Goal: Information Seeking & Learning: Compare options

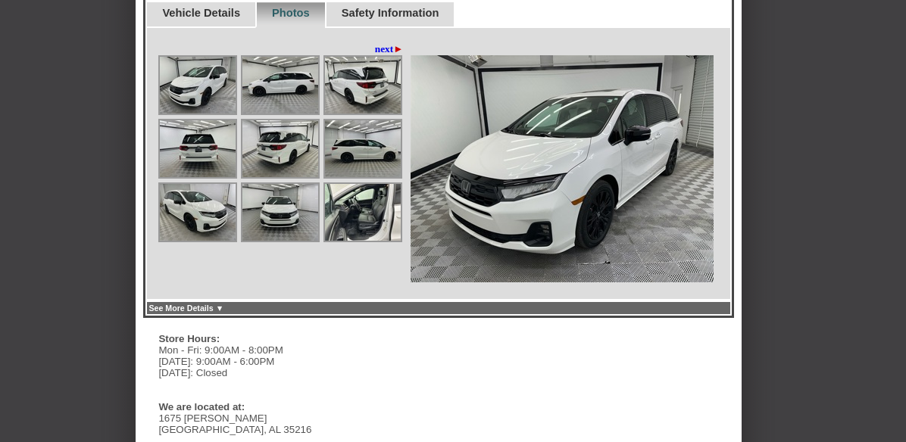
scroll to position [606, 0]
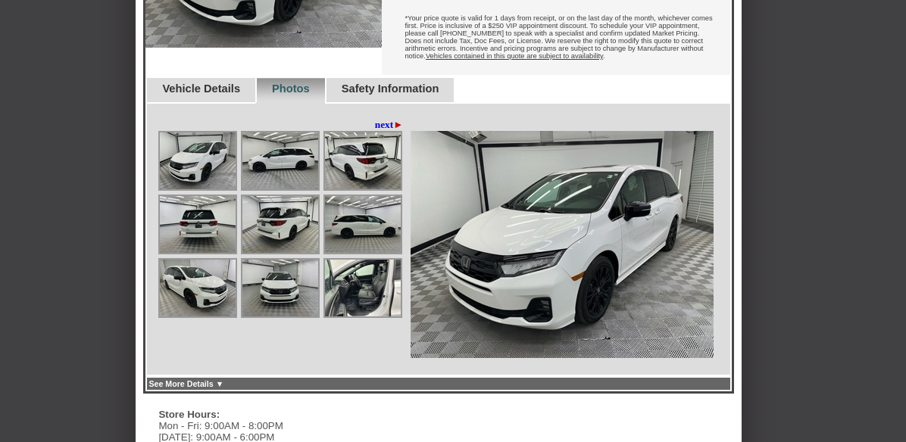
click at [224, 380] on link "See More Details ▼" at bounding box center [186, 384] width 75 height 9
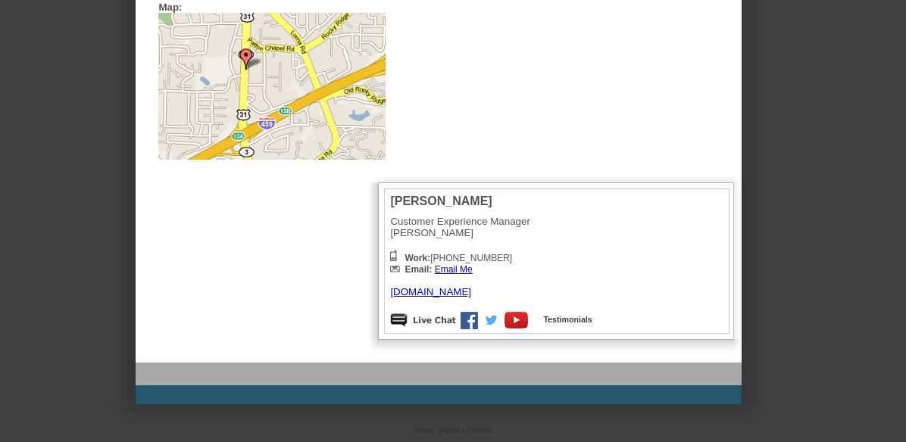
scroll to position [195, 0]
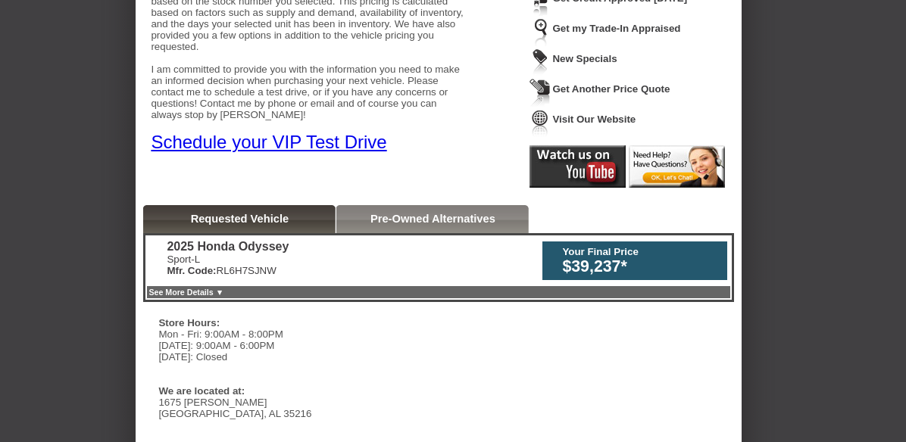
click at [407, 218] on link "Pre-Owned Alternatives" at bounding box center [433, 219] width 125 height 12
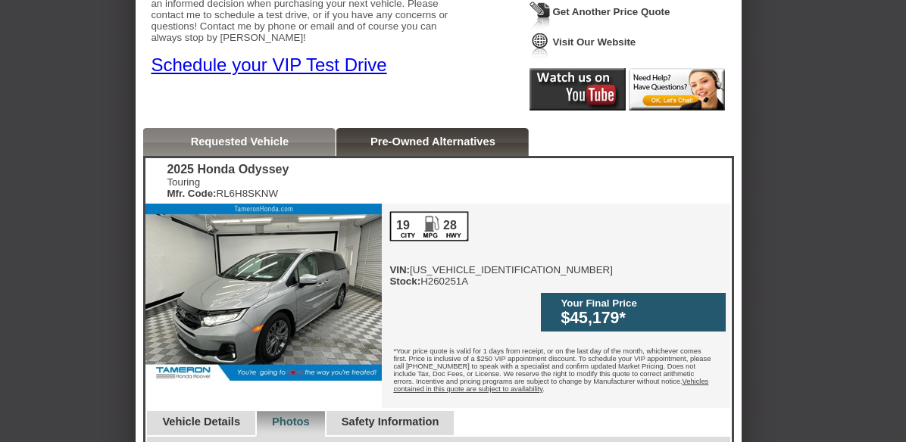
scroll to position [271, 0]
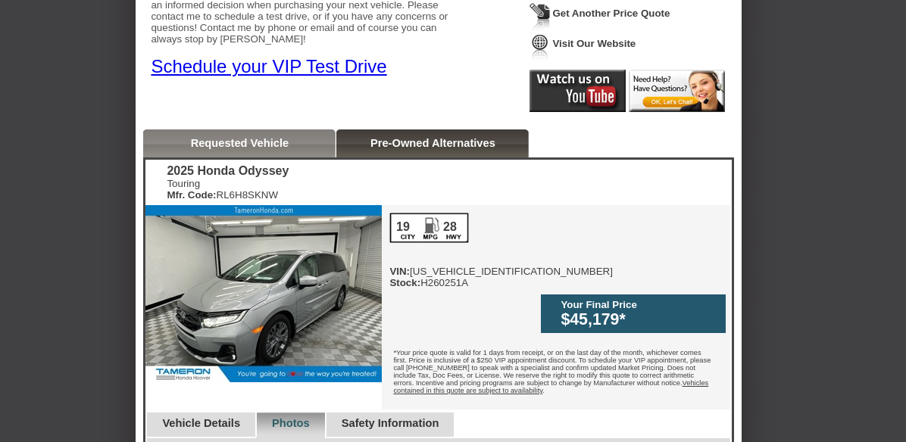
click at [290, 151] on div "Requested Vehicle" at bounding box center [239, 144] width 192 height 28
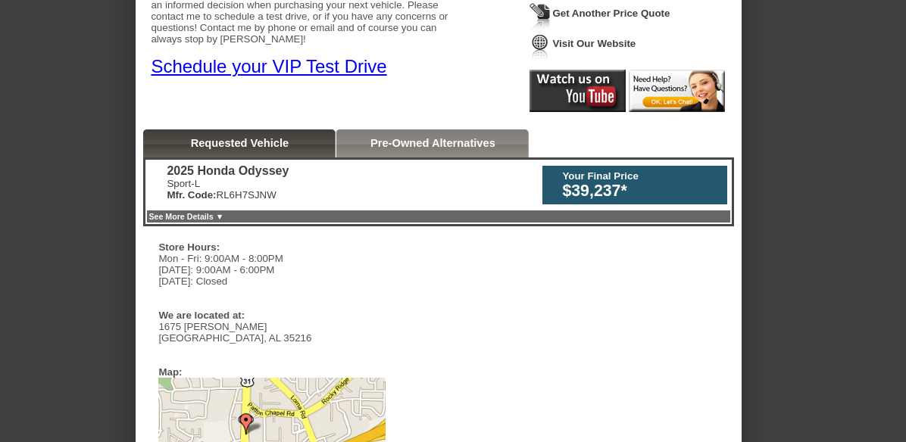
click at [470, 147] on link "Pre-Owned Alternatives" at bounding box center [433, 143] width 125 height 12
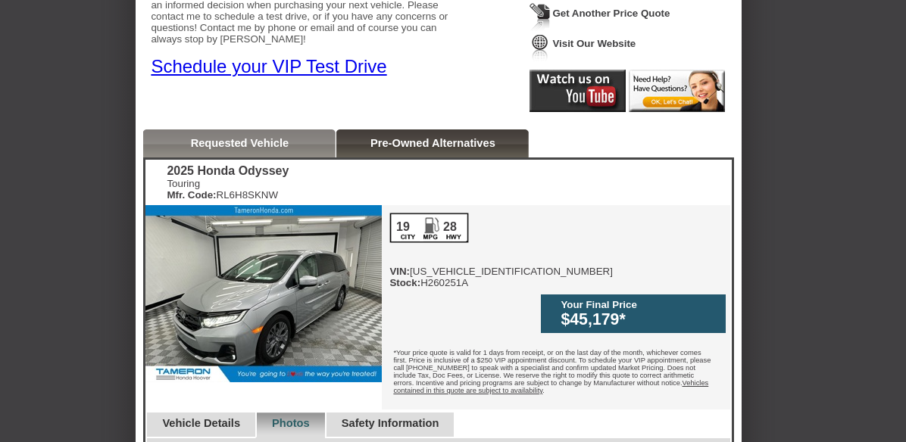
scroll to position [195, 0]
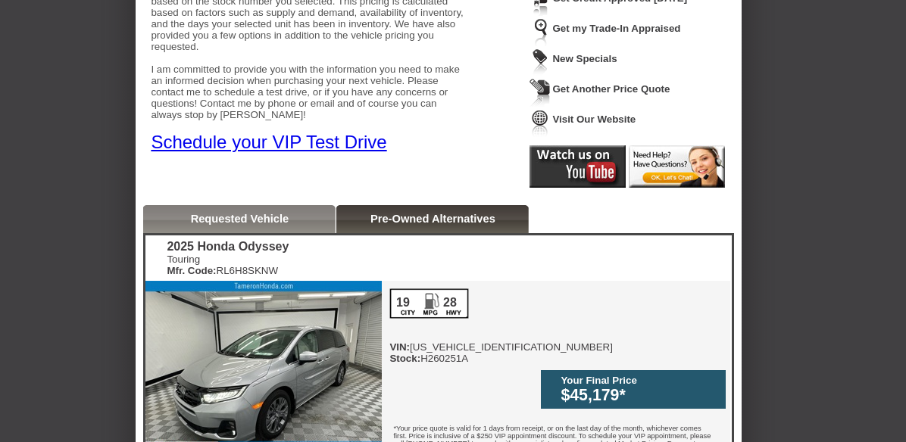
click at [264, 213] on link "Requested Vehicle" at bounding box center [240, 219] width 98 height 12
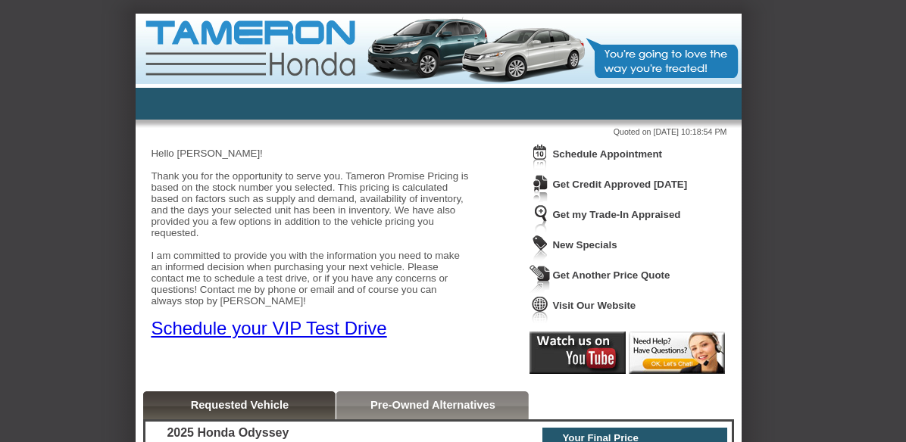
scroll to position [0, 0]
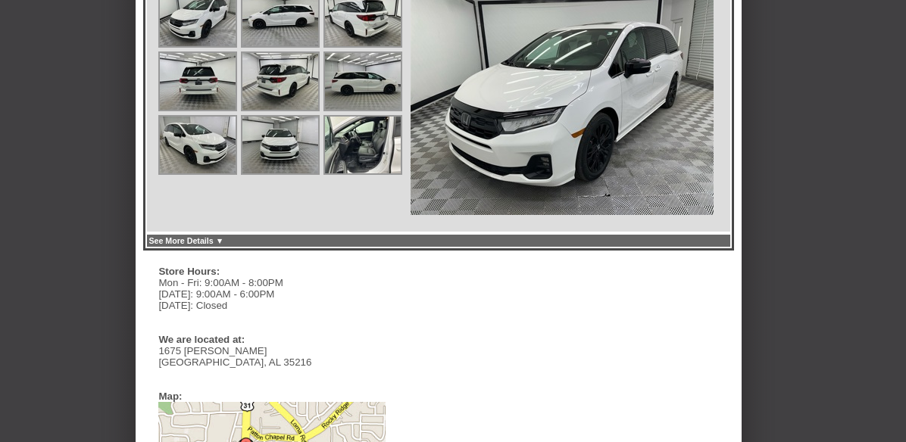
scroll to position [746, 0]
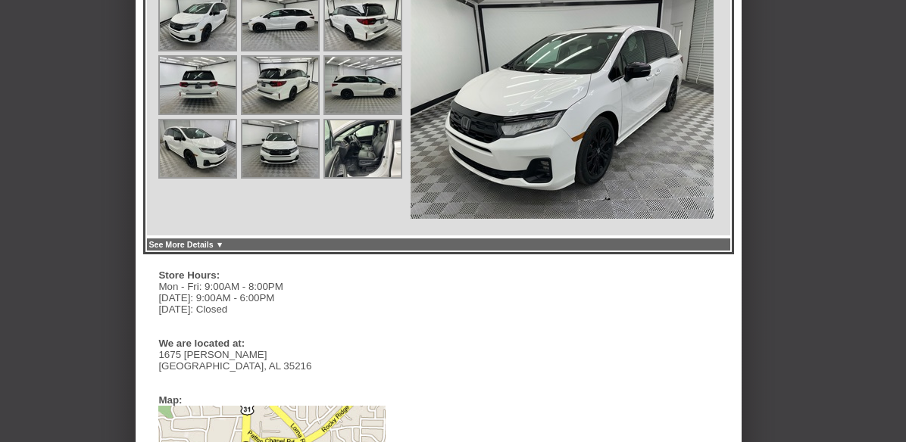
click at [224, 240] on link "See More Details ▼" at bounding box center [186, 244] width 75 height 9
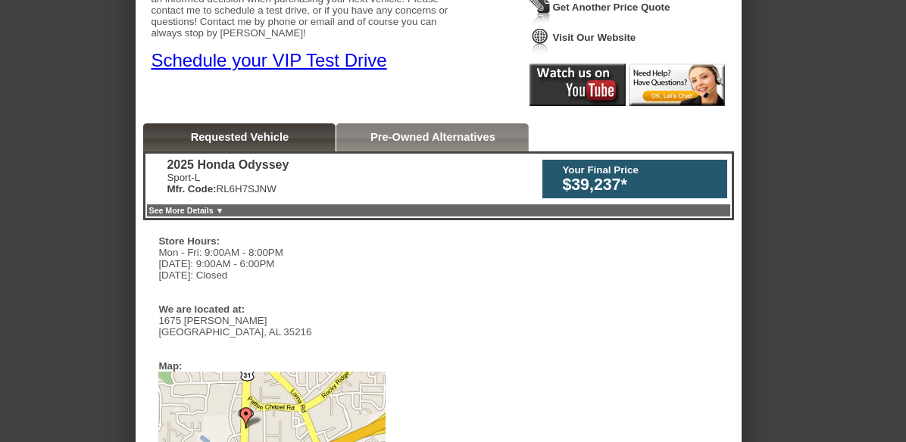
scroll to position [271, 0]
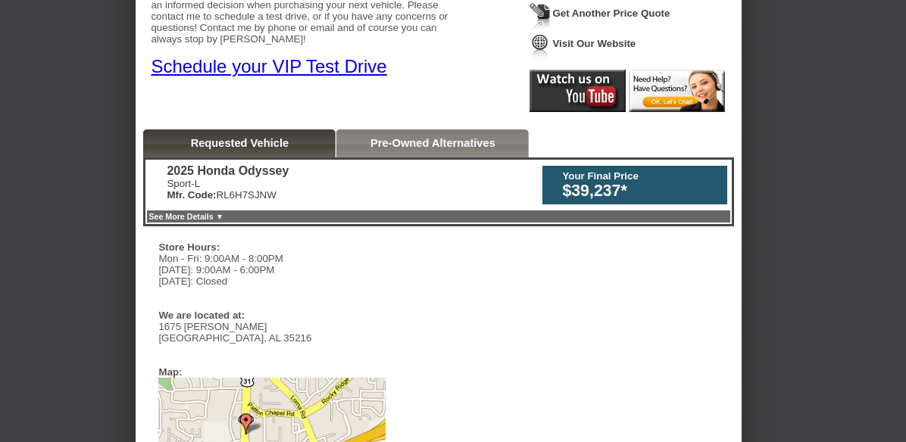
click at [224, 216] on link "See More Details ▼" at bounding box center [186, 216] width 75 height 9
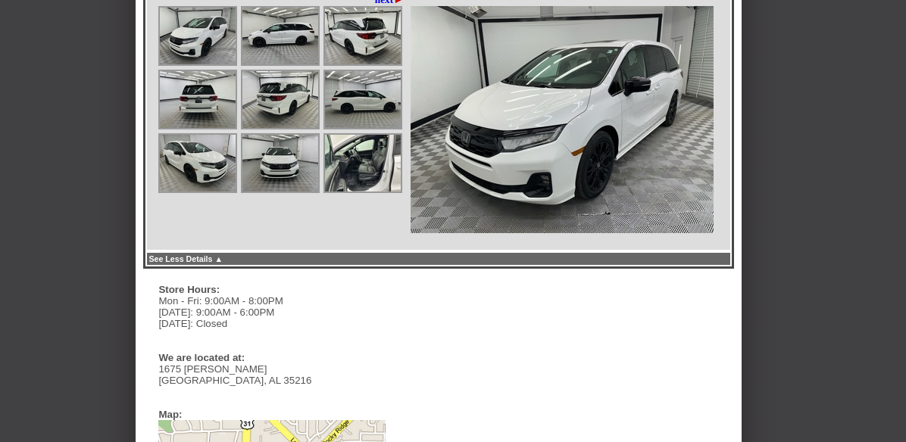
scroll to position [726, 0]
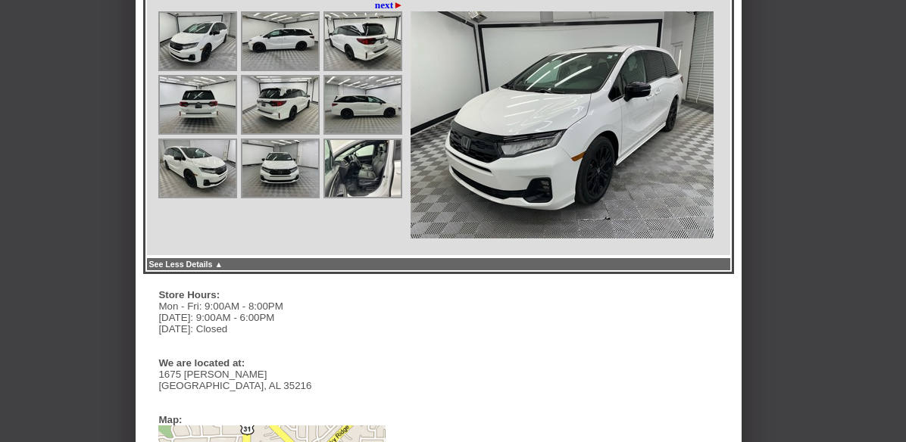
click at [398, 149] on img at bounding box center [363, 168] width 76 height 57
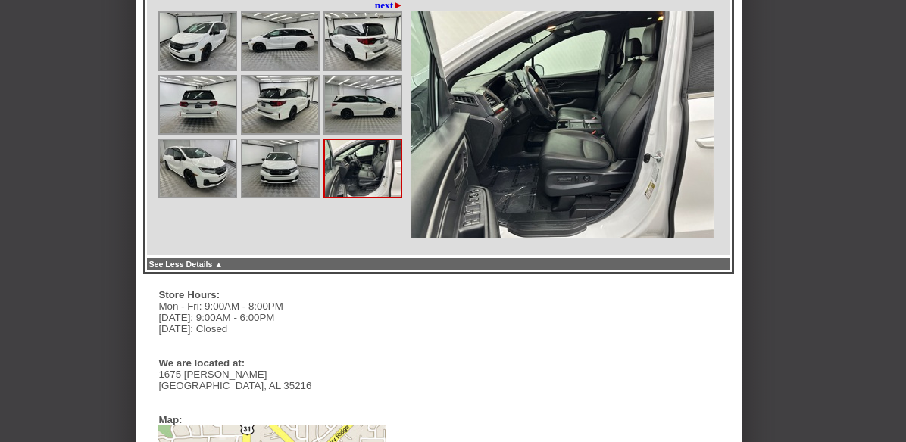
click at [398, 149] on img at bounding box center [363, 168] width 76 height 57
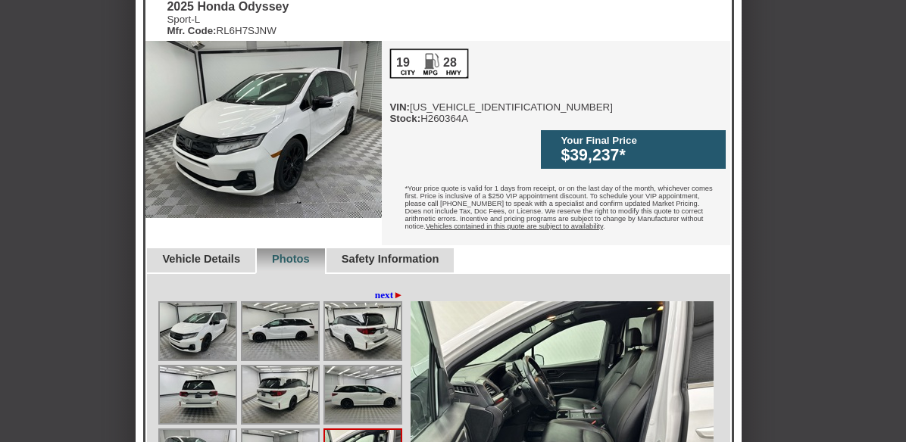
scroll to position [499, 0]
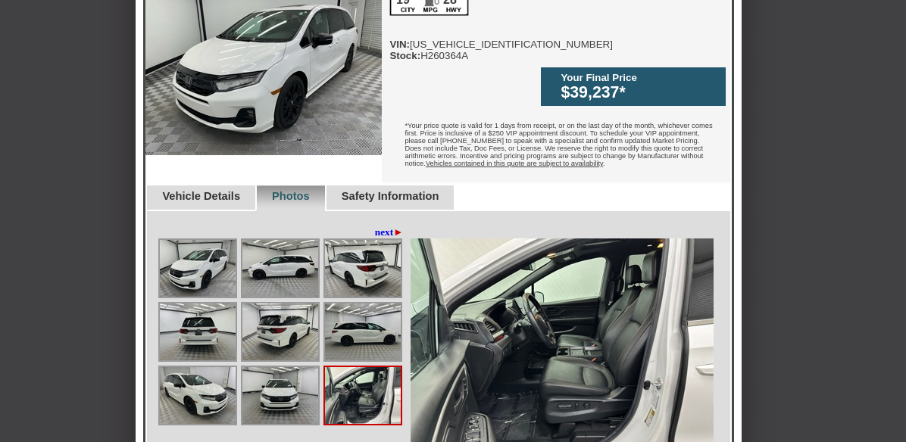
click at [220, 190] on link "Vehicle Details" at bounding box center [201, 196] width 78 height 12
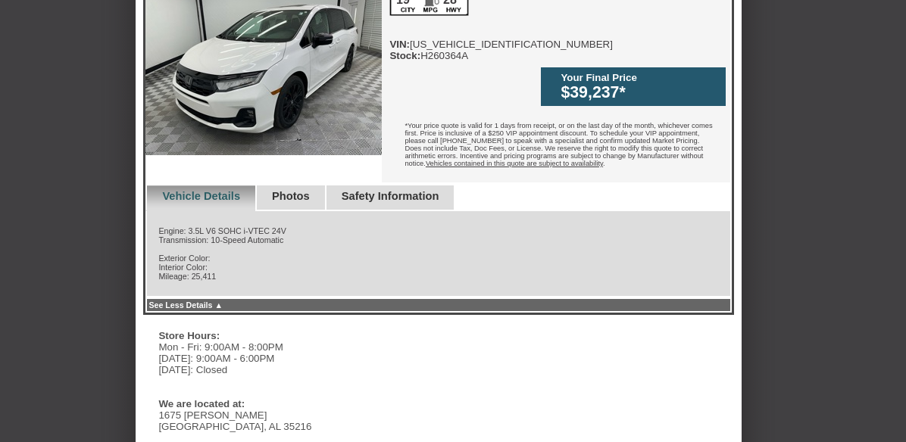
click at [223, 301] on link "See Less Details ▲" at bounding box center [186, 305] width 74 height 9
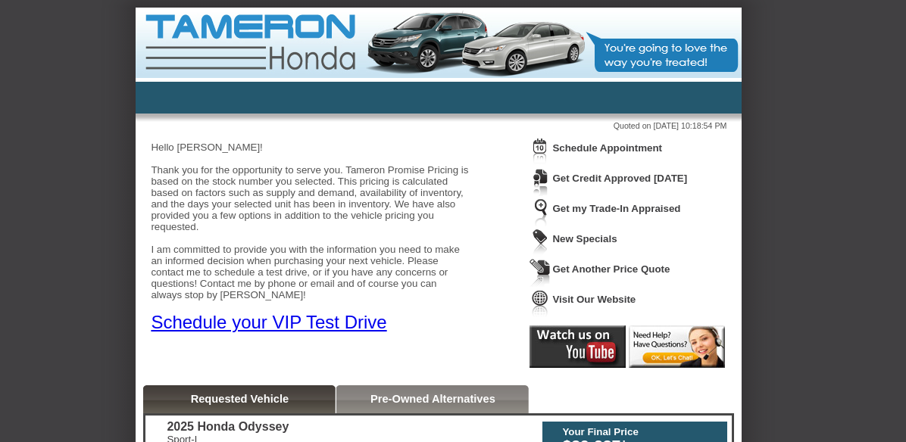
scroll to position [0, 0]
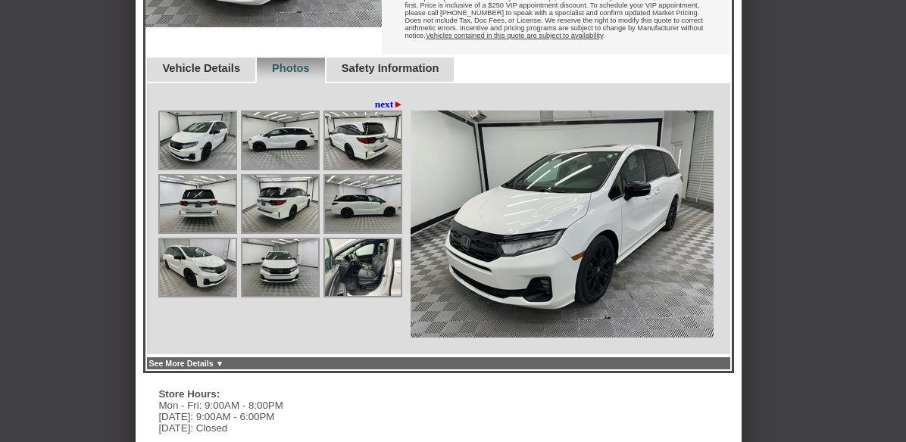
scroll to position [682, 0]
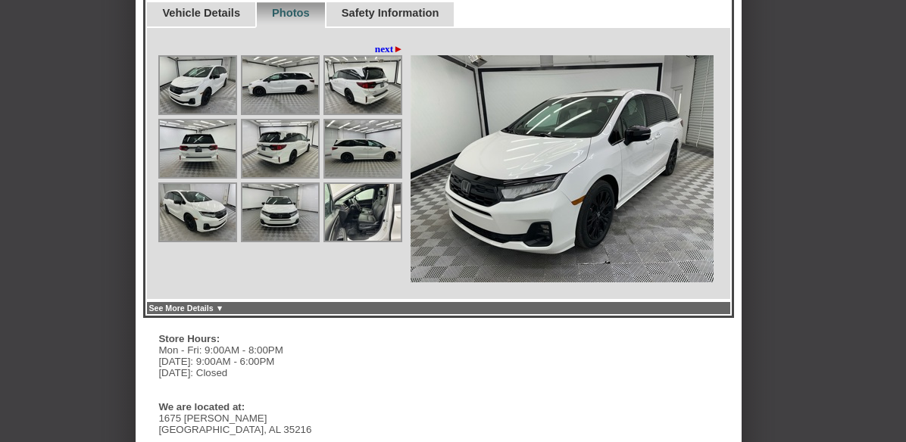
click at [397, 43] on span "►" at bounding box center [398, 48] width 10 height 11
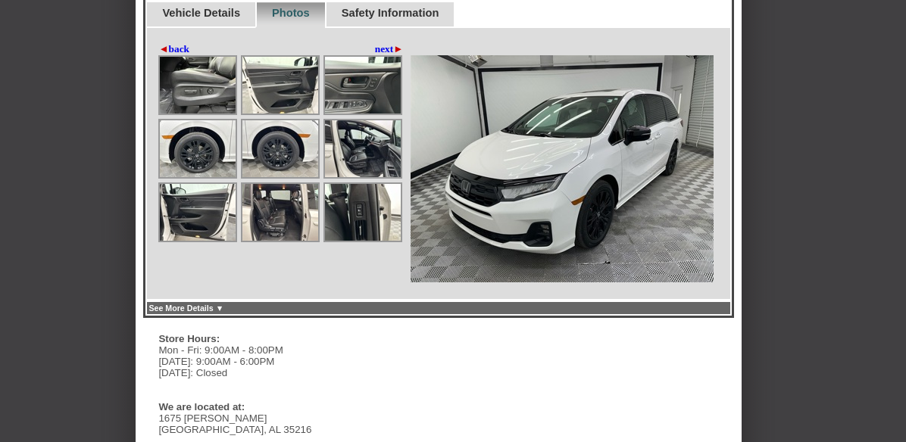
click at [397, 43] on span "►" at bounding box center [398, 48] width 10 height 11
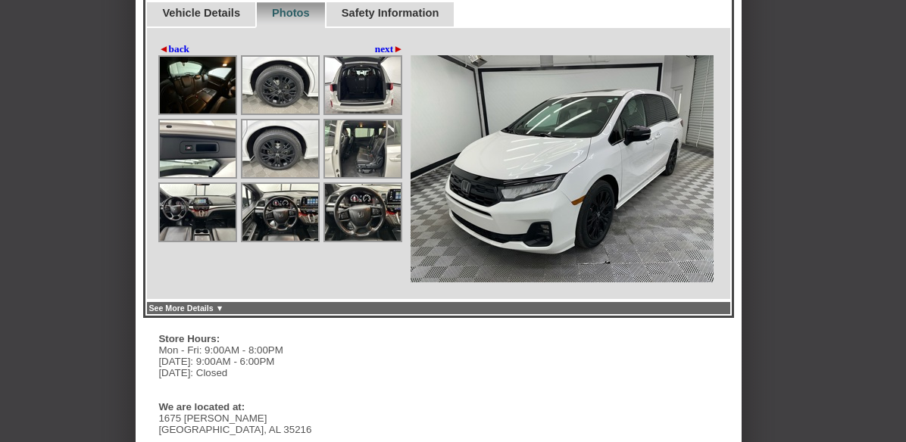
click at [201, 67] on img at bounding box center [198, 85] width 76 height 57
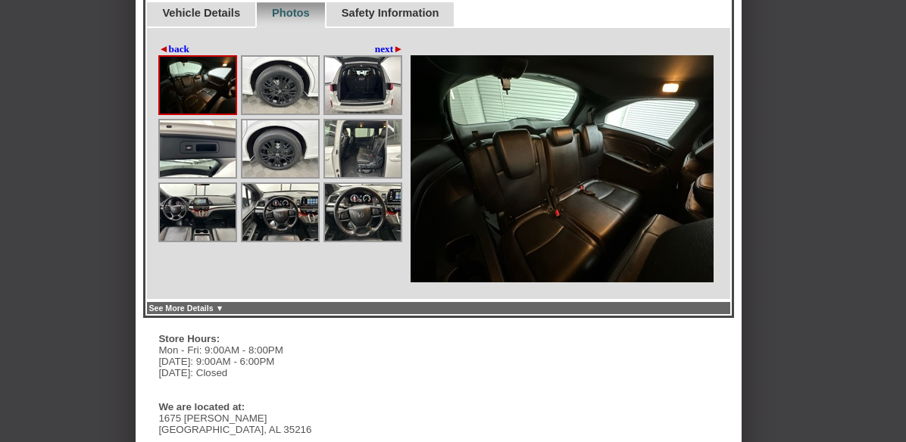
click at [201, 67] on img at bounding box center [198, 85] width 76 height 57
click at [361, 69] on img at bounding box center [363, 85] width 76 height 57
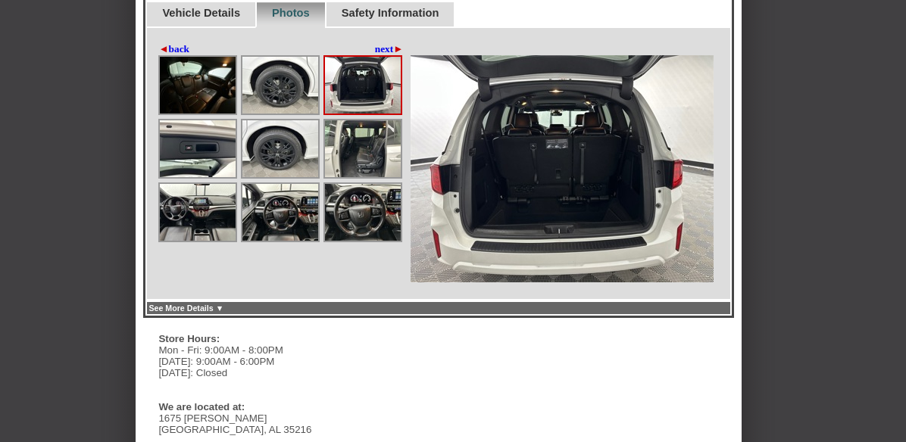
click at [286, 73] on img at bounding box center [280, 85] width 76 height 57
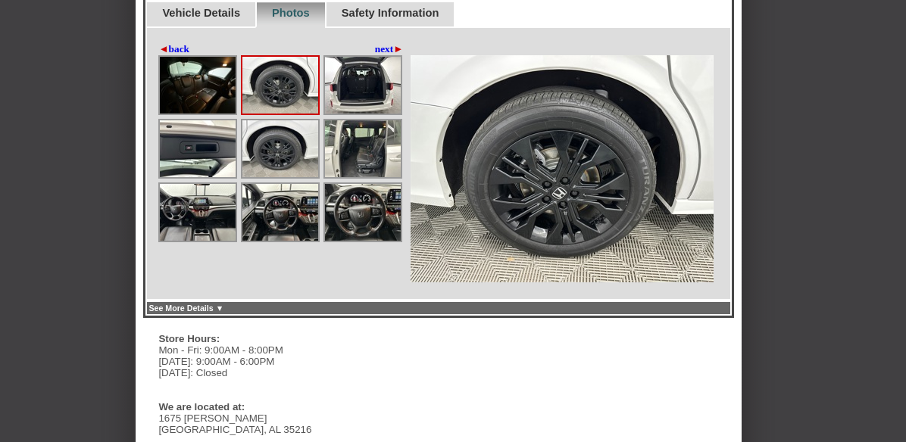
click at [213, 136] on img at bounding box center [198, 148] width 76 height 57
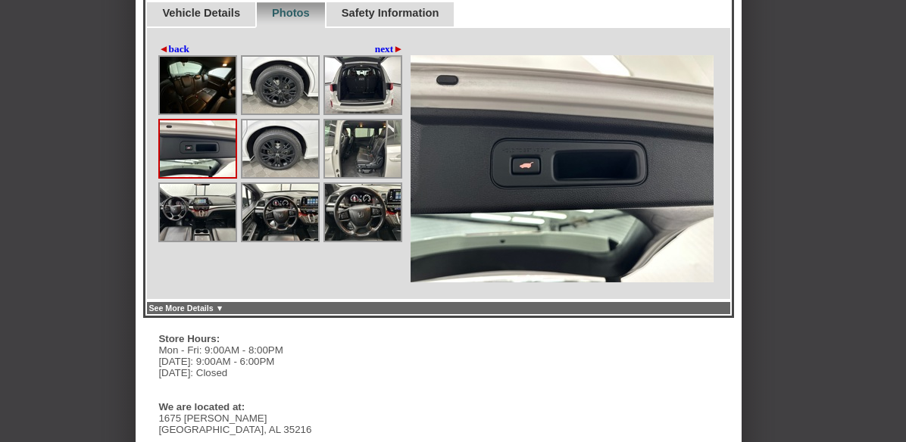
click at [275, 126] on img at bounding box center [280, 148] width 76 height 57
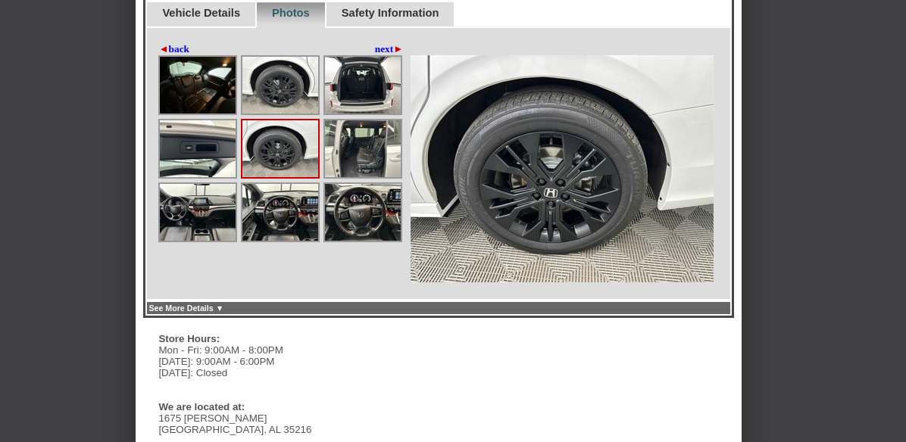
click at [349, 133] on img at bounding box center [363, 148] width 76 height 57
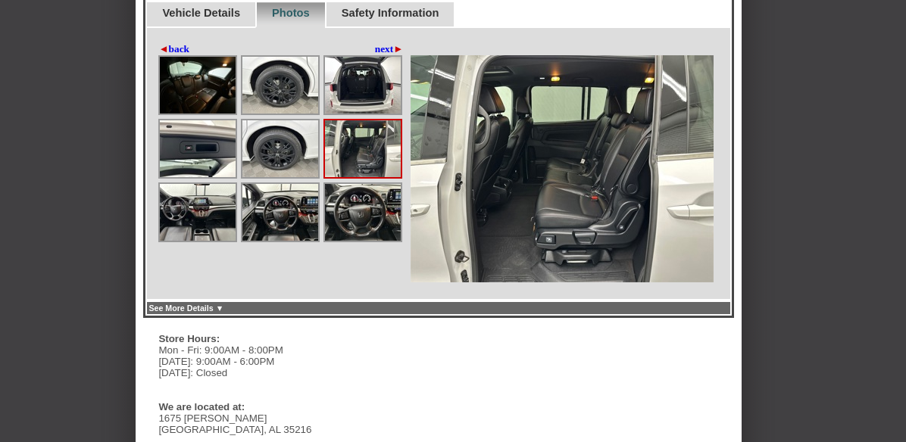
click at [227, 191] on img at bounding box center [198, 212] width 76 height 57
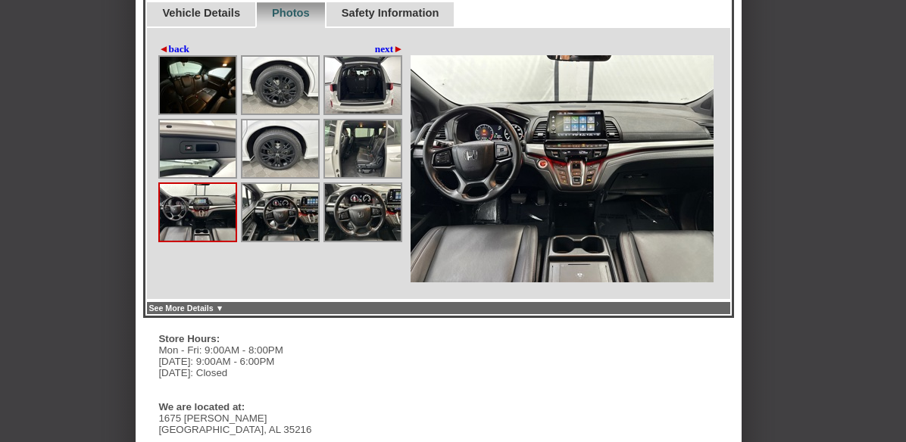
click at [298, 193] on img at bounding box center [280, 212] width 76 height 57
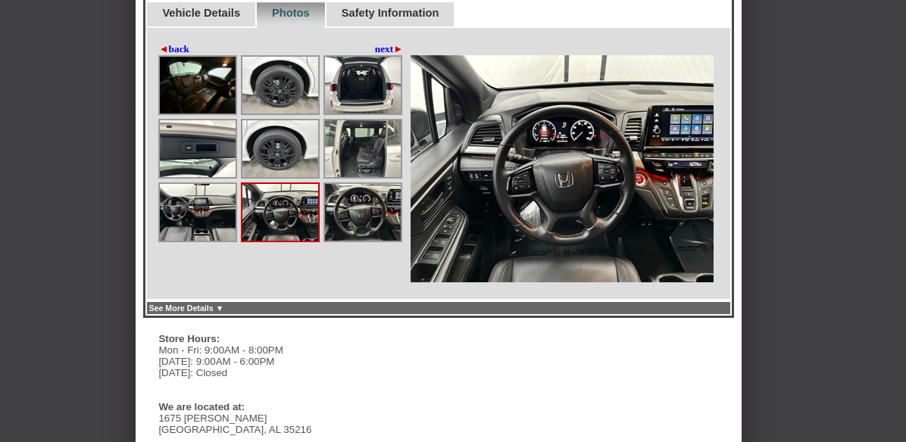
click at [352, 191] on img at bounding box center [363, 212] width 76 height 57
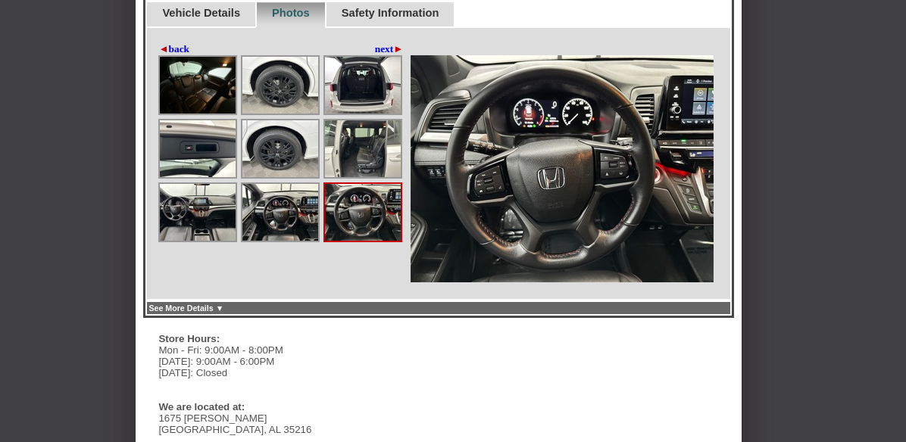
click at [283, 199] on img at bounding box center [280, 212] width 76 height 57
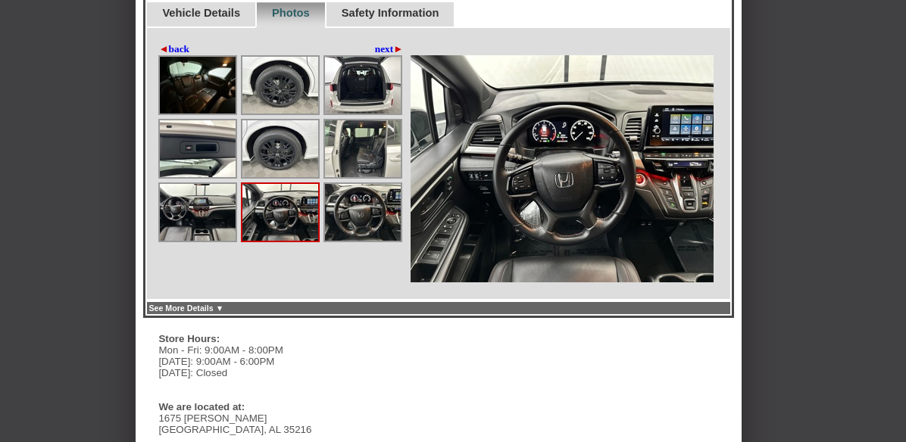
click at [602, 114] on img at bounding box center [562, 168] width 303 height 227
click at [219, 193] on img at bounding box center [198, 212] width 76 height 57
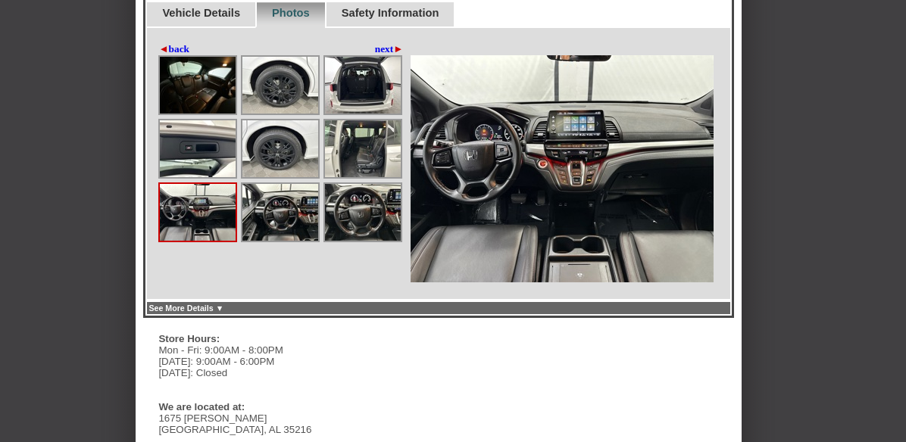
click at [392, 184] on img at bounding box center [363, 212] width 76 height 57
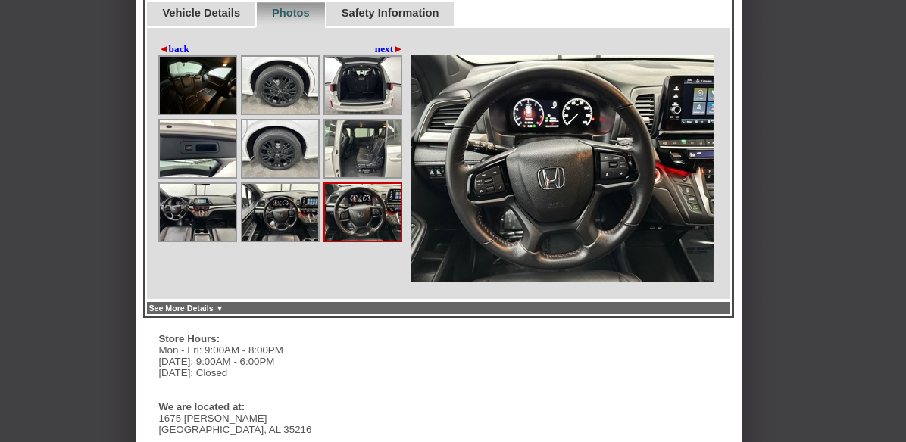
click at [375, 43] on link "next ►" at bounding box center [389, 49] width 29 height 12
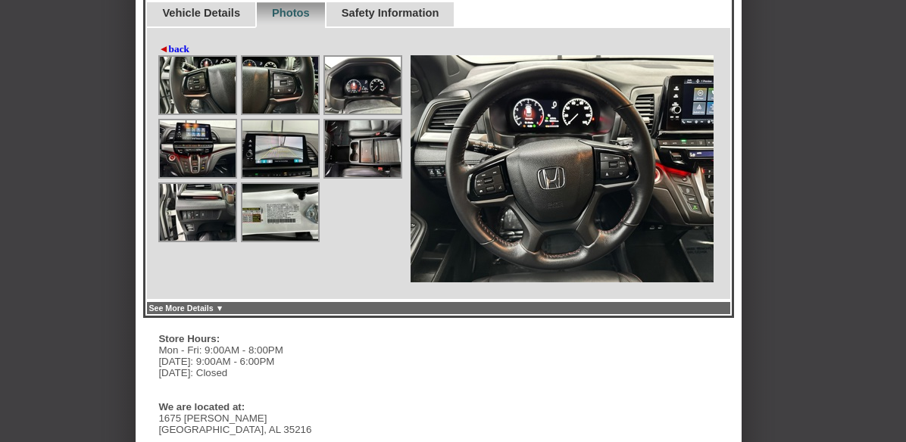
click at [371, 137] on img at bounding box center [363, 148] width 76 height 57
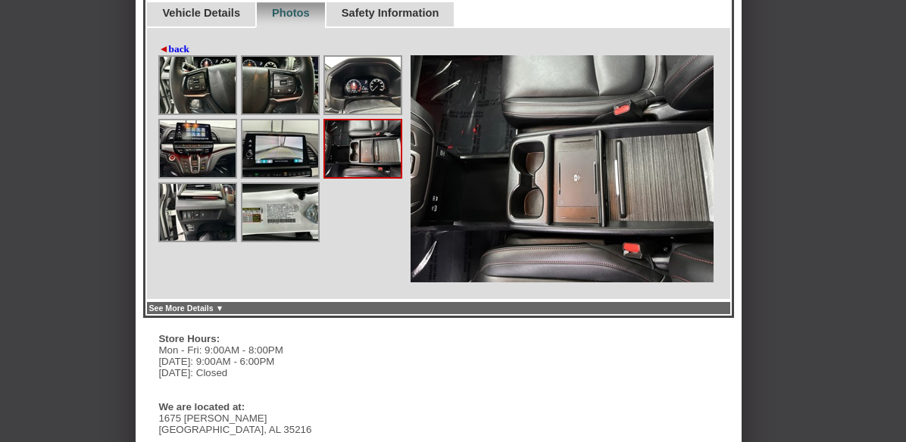
click at [287, 133] on img at bounding box center [280, 148] width 76 height 57
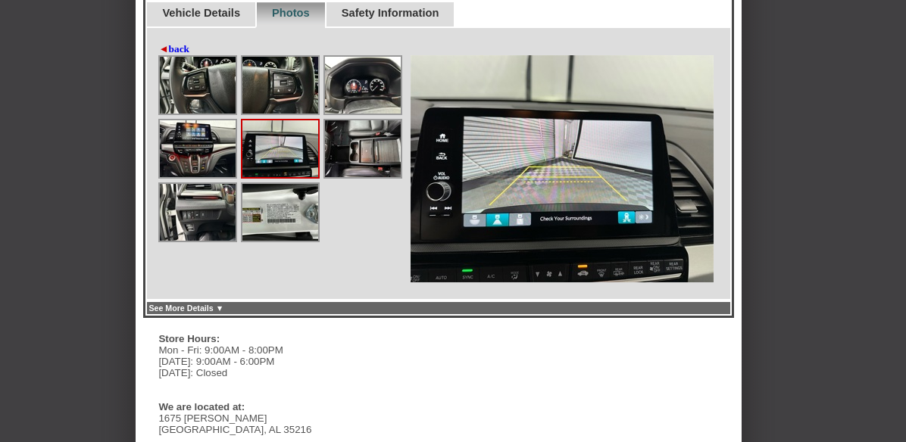
click at [178, 129] on img at bounding box center [198, 148] width 76 height 57
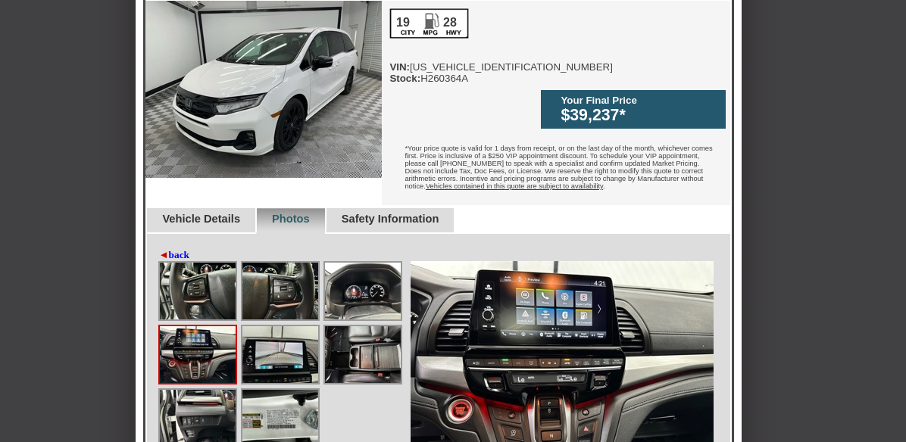
scroll to position [530, 0]
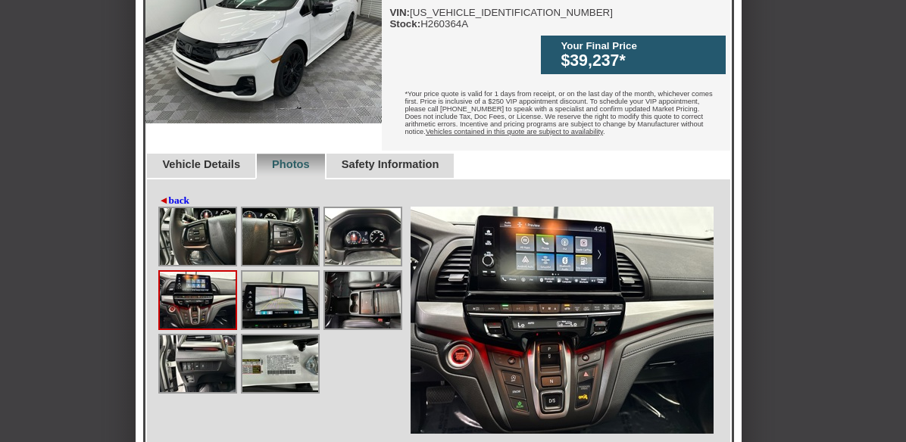
click at [531, 265] on img at bounding box center [562, 320] width 303 height 227
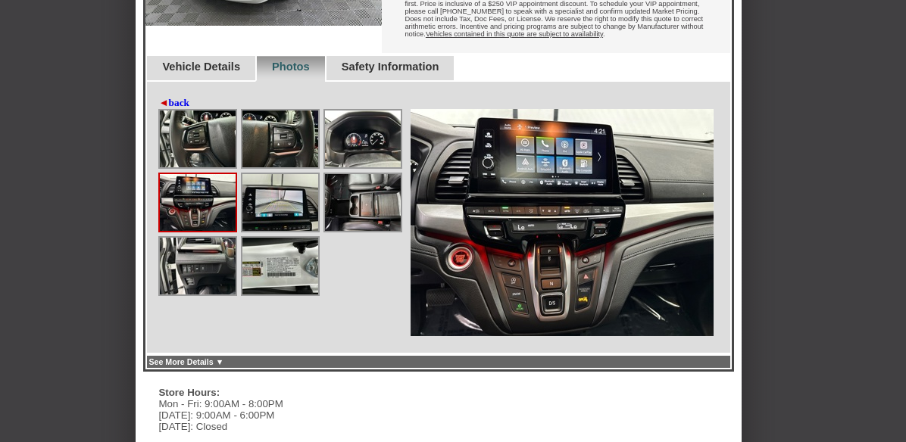
scroll to position [538, 0]
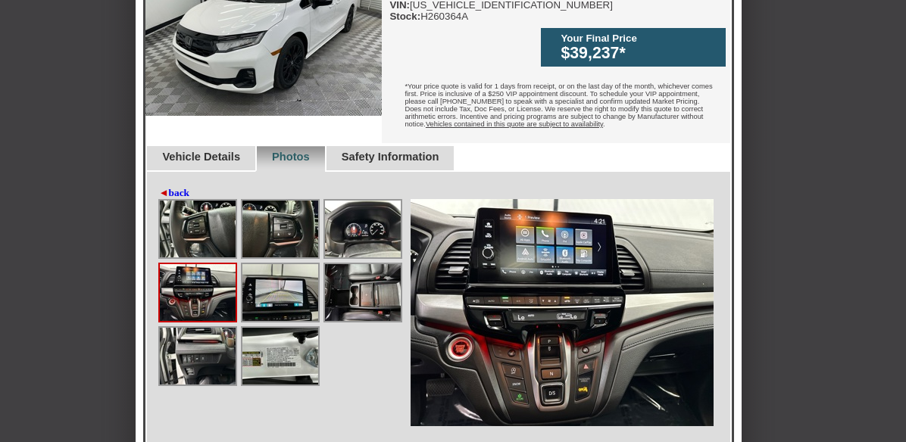
click at [227, 337] on img at bounding box center [198, 356] width 76 height 57
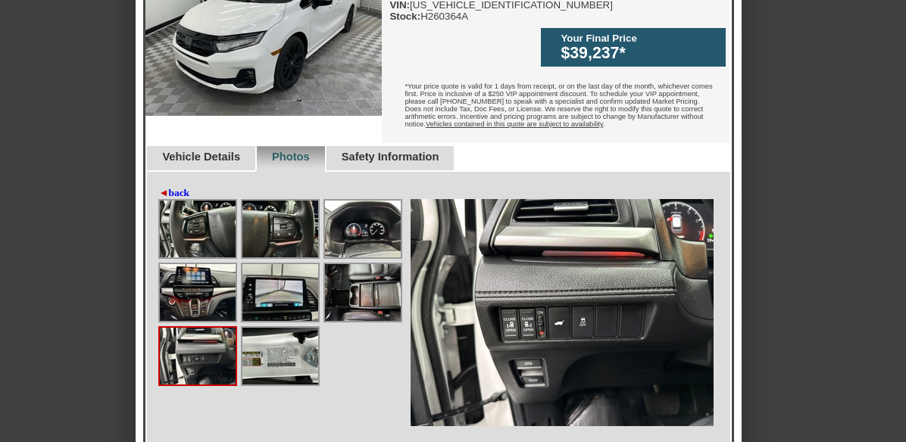
click at [286, 287] on img at bounding box center [280, 292] width 76 height 57
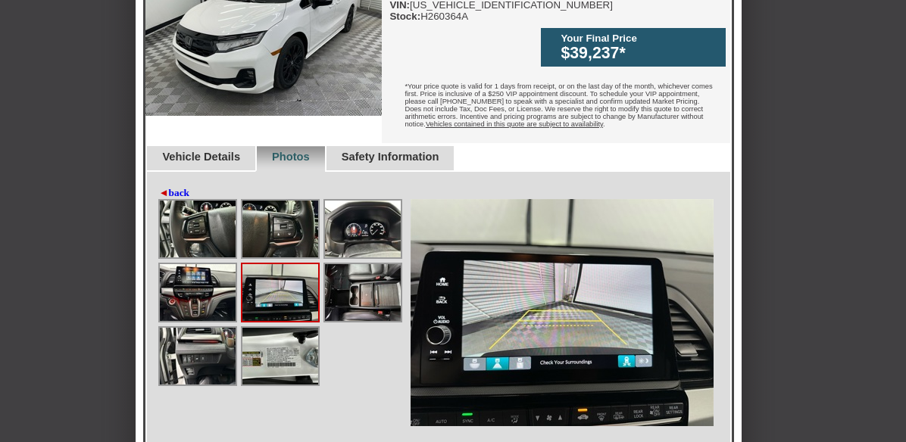
click at [216, 283] on img at bounding box center [198, 292] width 76 height 57
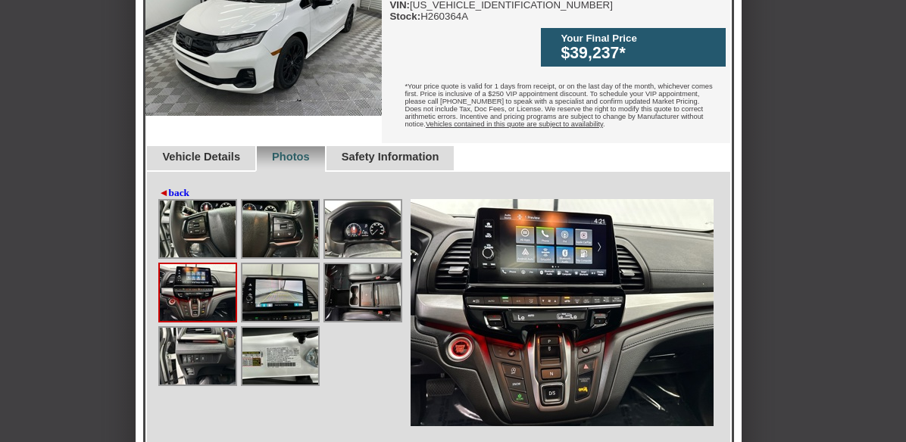
click at [536, 231] on img at bounding box center [562, 312] width 303 height 227
click at [364, 201] on img at bounding box center [363, 229] width 76 height 57
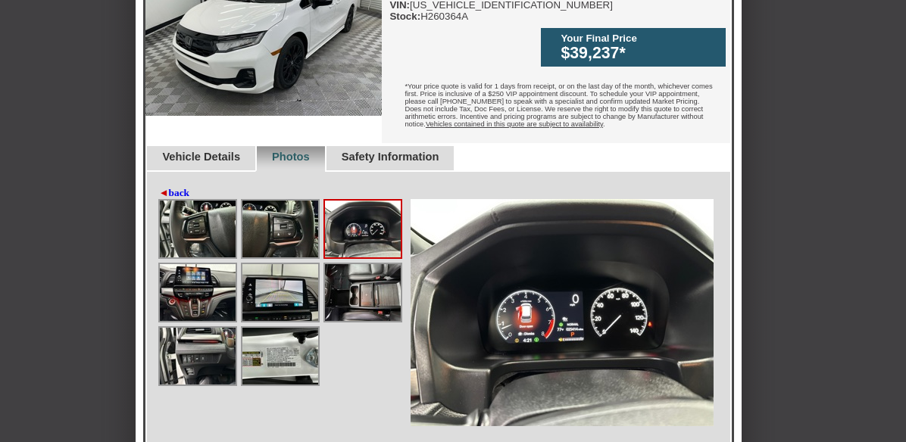
click at [298, 216] on img at bounding box center [280, 229] width 76 height 57
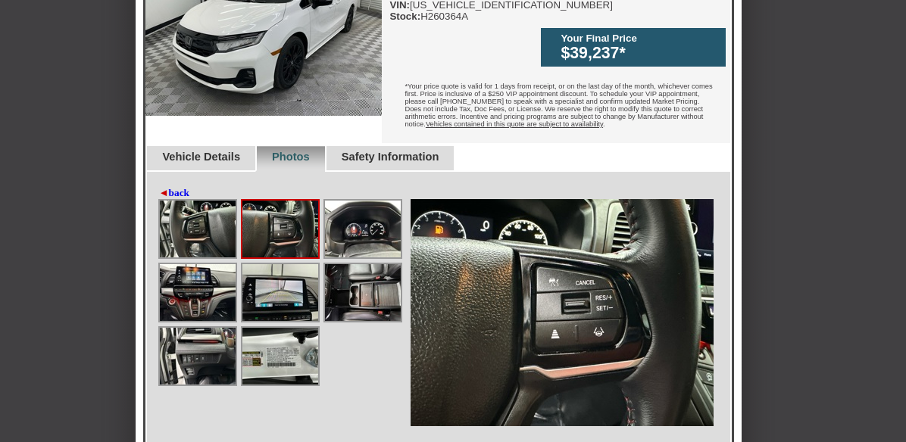
click at [222, 213] on img at bounding box center [198, 229] width 76 height 57
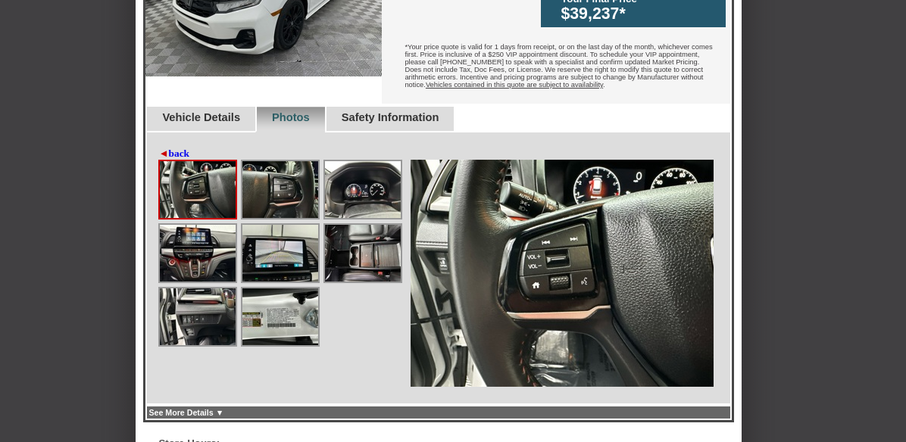
scroll to position [606, 0]
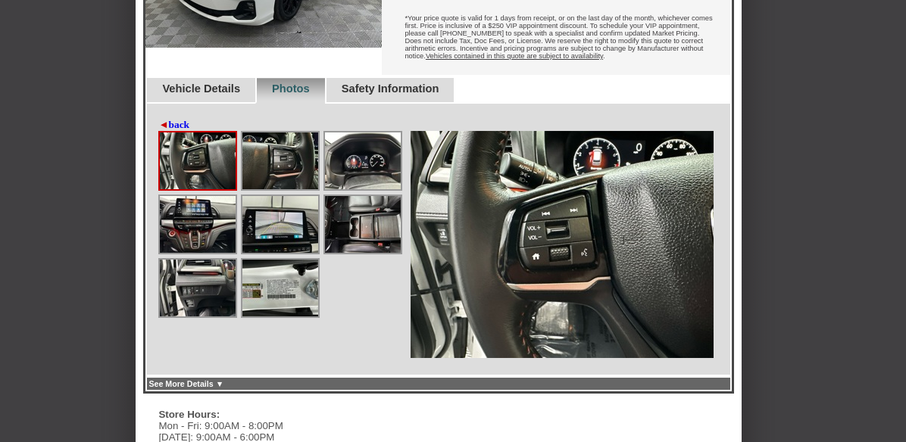
click at [186, 119] on link "◄ back" at bounding box center [173, 125] width 31 height 12
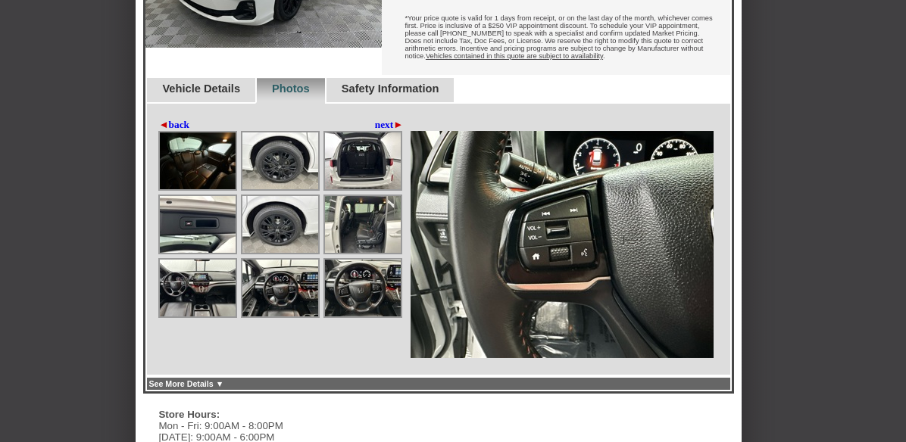
click at [186, 119] on link "◄ back" at bounding box center [173, 125] width 31 height 12
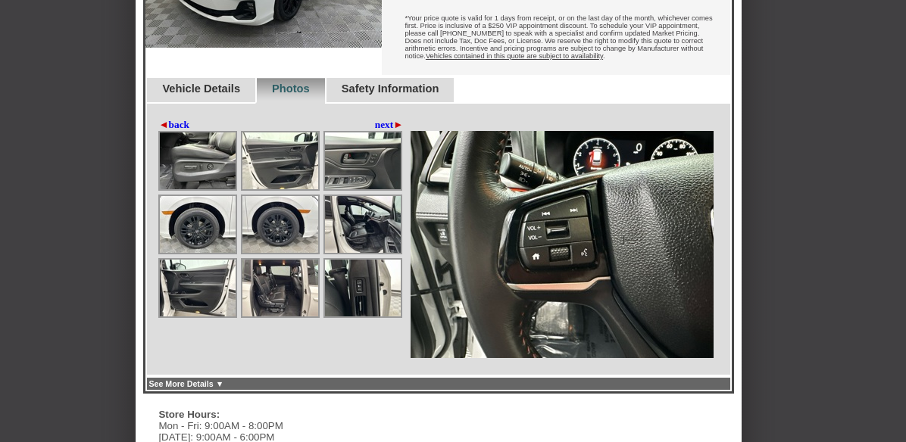
click at [186, 119] on link "◄ back" at bounding box center [173, 125] width 31 height 12
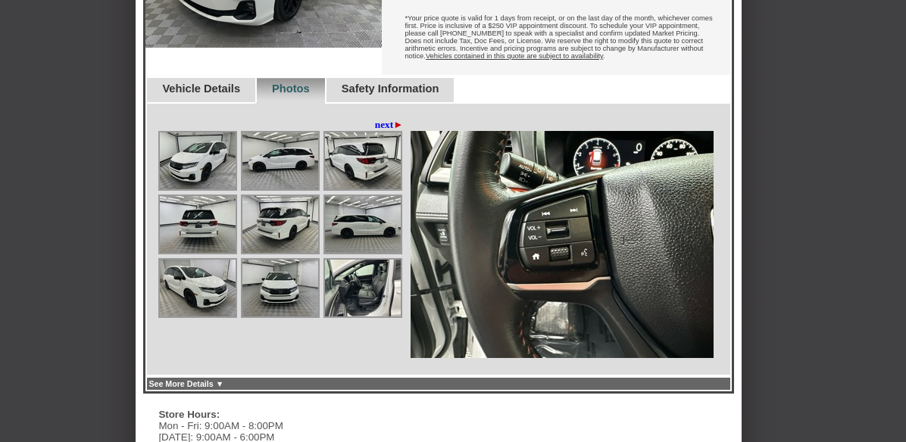
click at [375, 119] on link "next ►" at bounding box center [389, 125] width 29 height 12
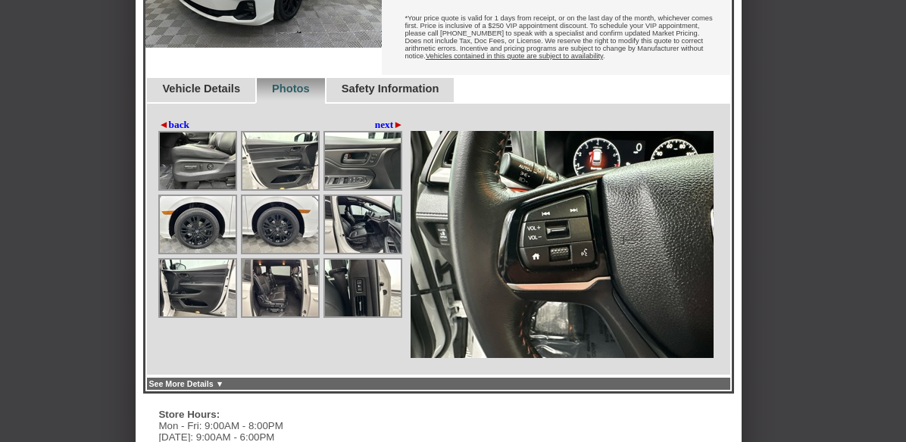
click at [228, 83] on link "Vehicle Details" at bounding box center [201, 89] width 78 height 12
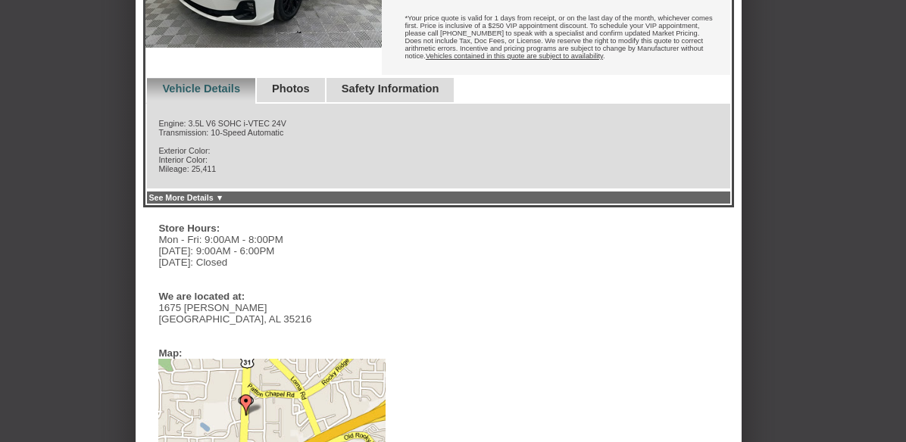
click at [310, 83] on link "Photos" at bounding box center [291, 89] width 38 height 12
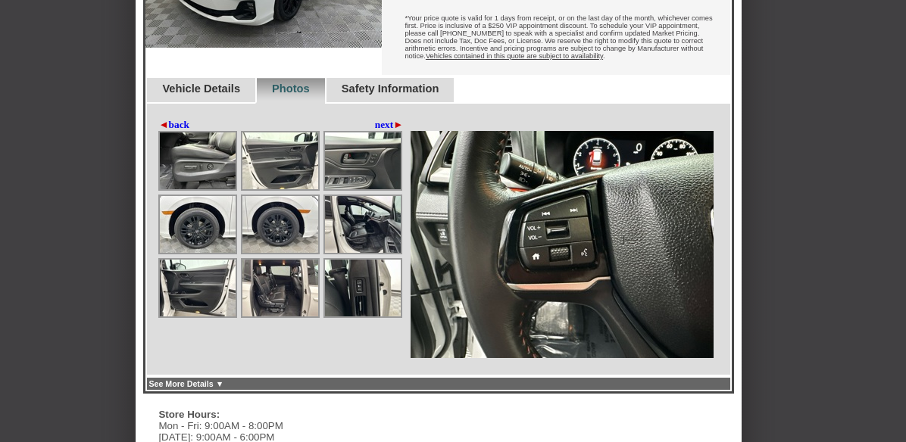
click at [411, 83] on link "Safety Information" at bounding box center [391, 89] width 98 height 12
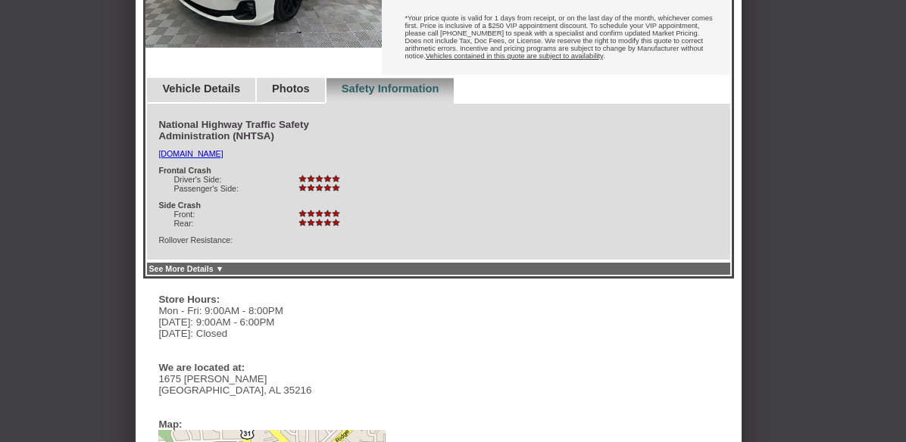
click at [310, 83] on link "Photos" at bounding box center [291, 89] width 38 height 12
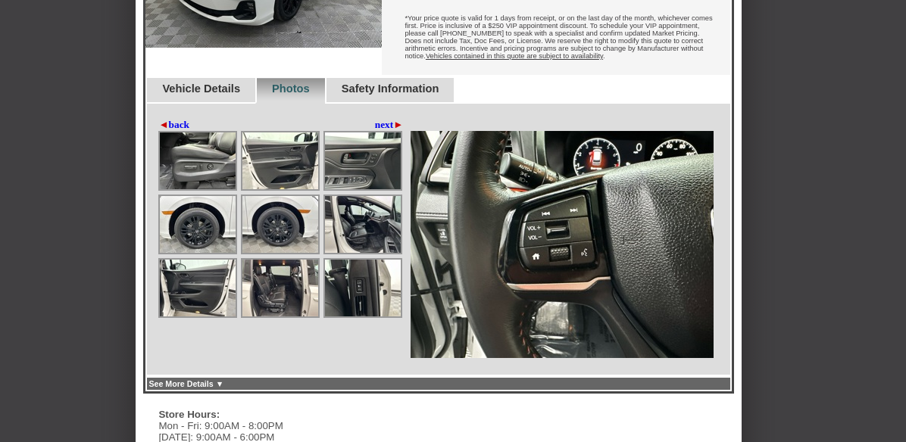
click at [375, 119] on link "next ►" at bounding box center [389, 125] width 29 height 12
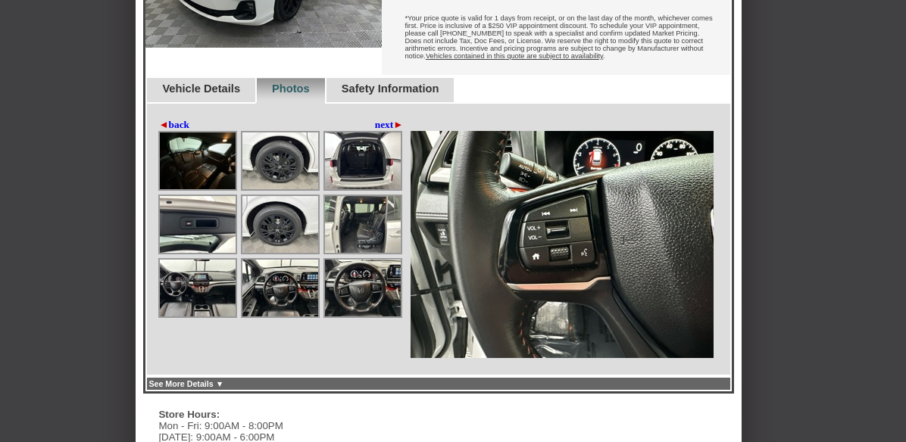
click at [375, 119] on link "next ►" at bounding box center [389, 125] width 29 height 12
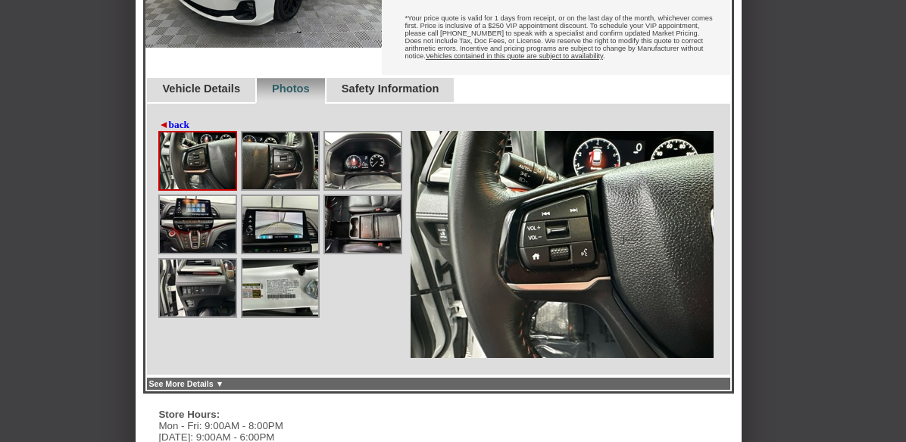
click at [402, 83] on link "Safety Information" at bounding box center [391, 89] width 98 height 12
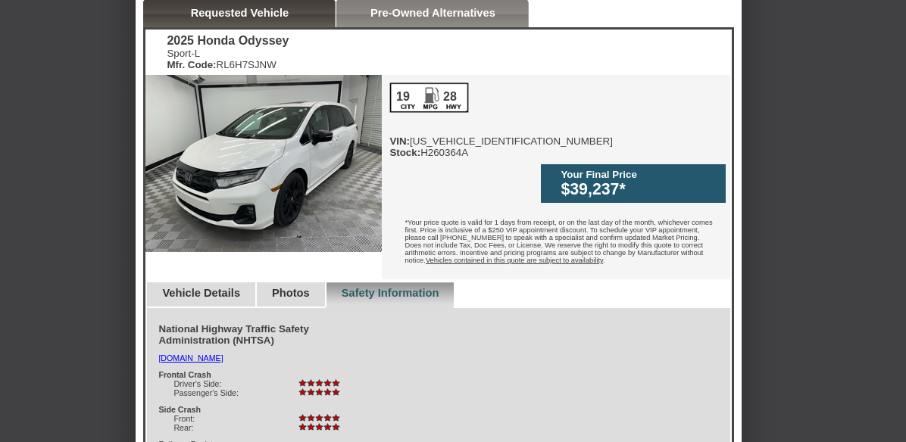
scroll to position [379, 0]
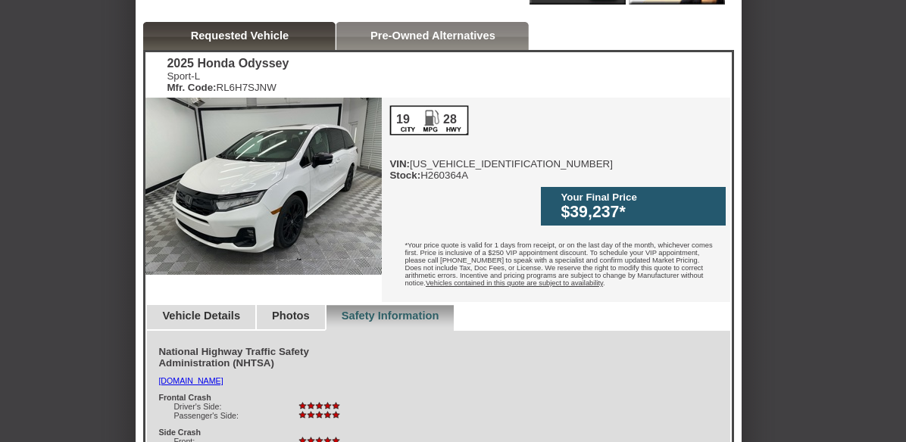
click at [466, 40] on link "Pre-Owned Alternatives" at bounding box center [433, 36] width 125 height 12
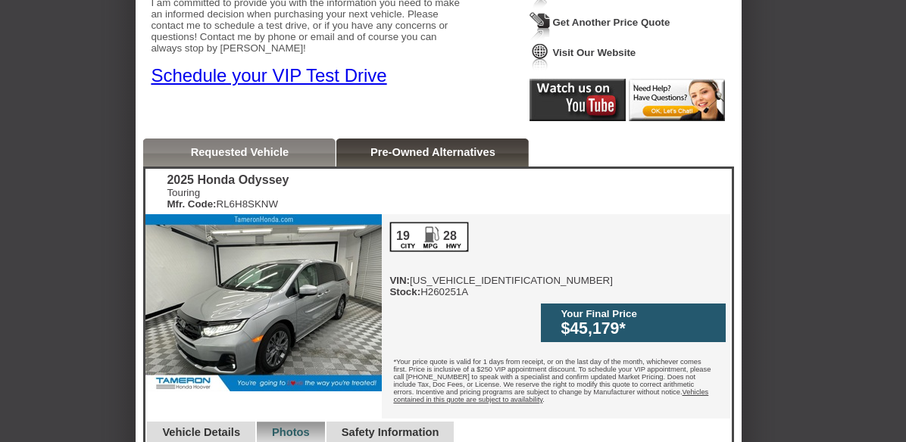
scroll to position [227, 0]
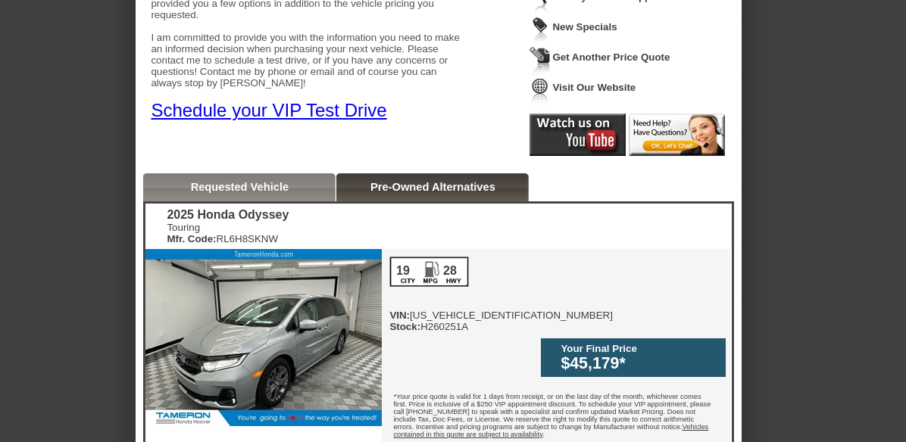
click at [487, 189] on link "Pre-Owned Alternatives" at bounding box center [433, 187] width 125 height 12
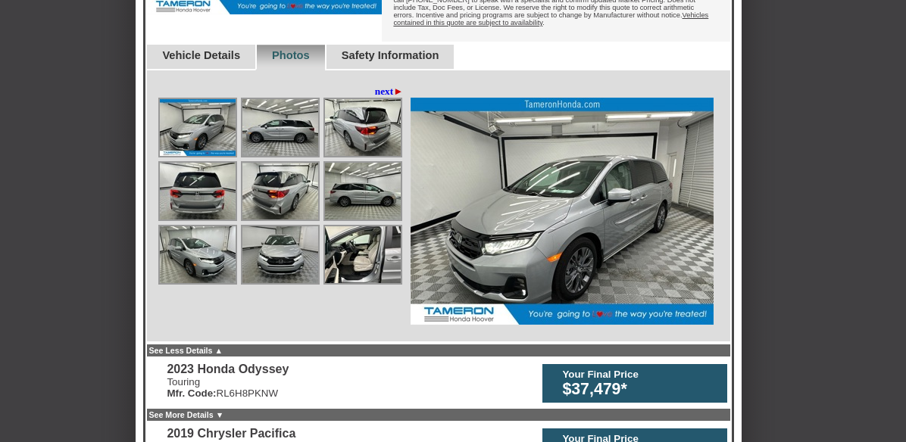
scroll to position [655, 0]
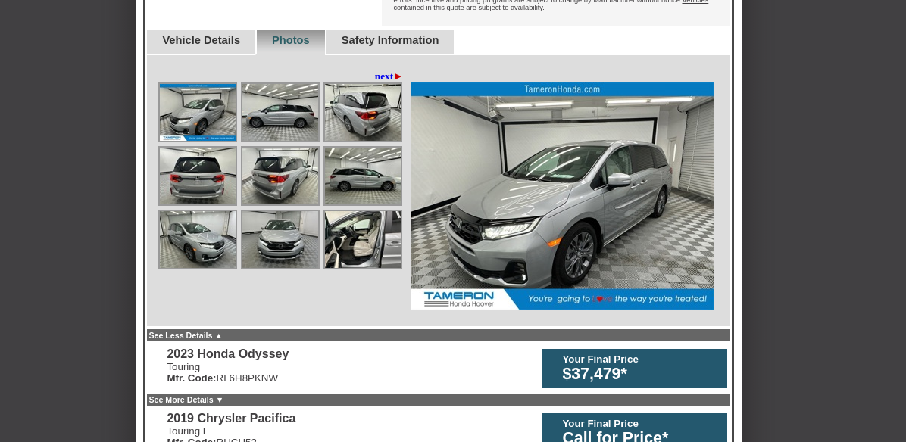
click at [370, 339] on div "2025 Honda Odyssey Touring Mfr. Code: RL6H8SKNW Your Final Price $45,179* 2025 …" at bounding box center [438, 124] width 591 height 700
click at [666, 365] on div "$37,479*" at bounding box center [641, 374] width 158 height 19
click at [223, 331] on link "See Less Details ▲" at bounding box center [186, 335] width 74 height 9
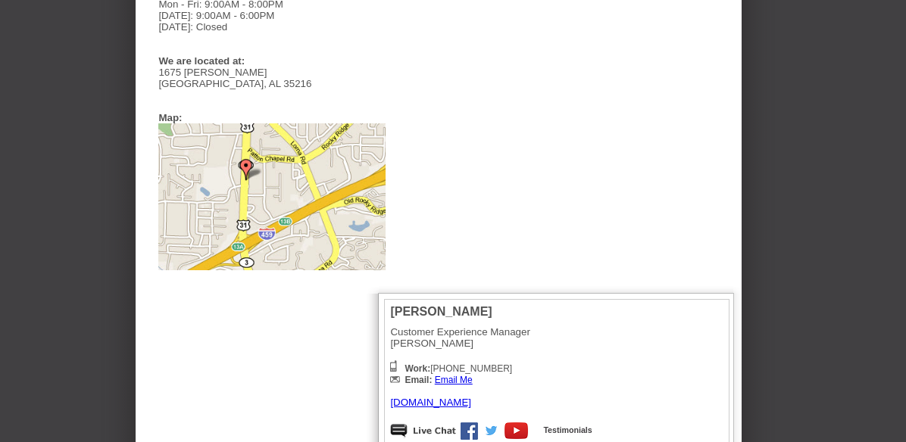
scroll to position [427, 0]
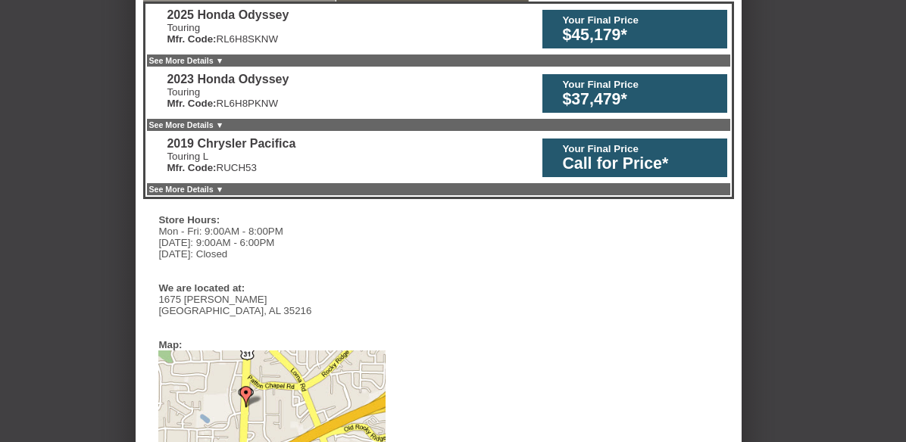
click at [224, 59] on link "See More Details ▼" at bounding box center [186, 60] width 75 height 9
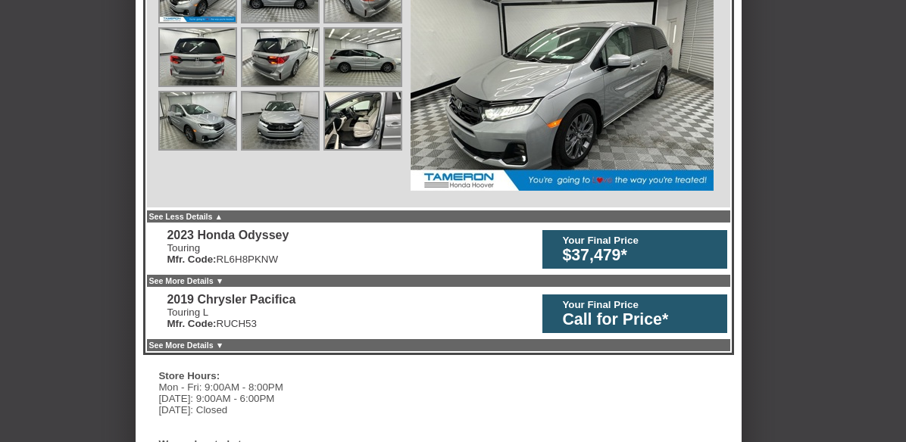
scroll to position [806, 0]
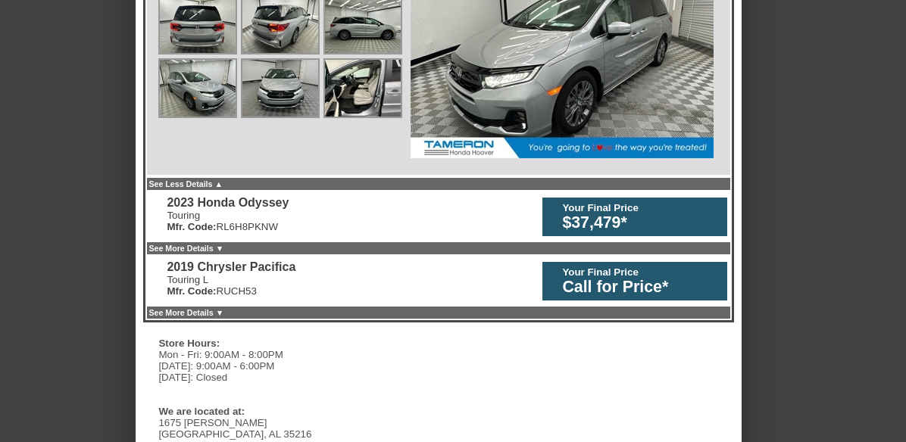
click at [223, 180] on link "See Less Details ▲" at bounding box center [186, 184] width 74 height 9
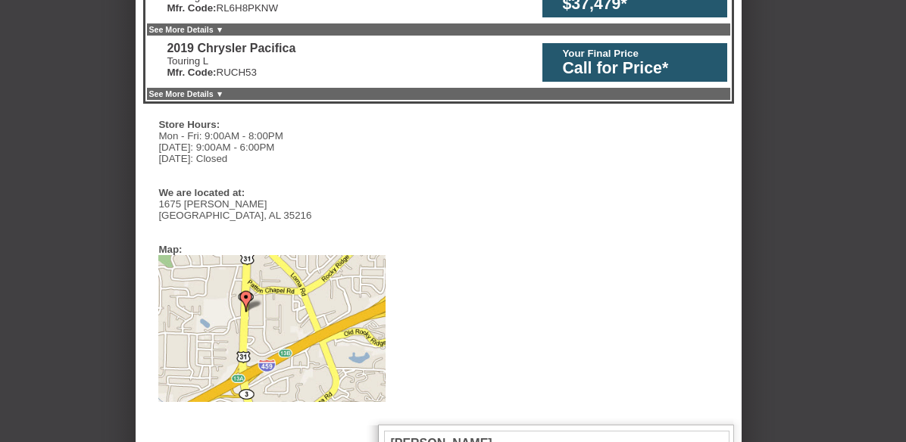
scroll to position [477, 0]
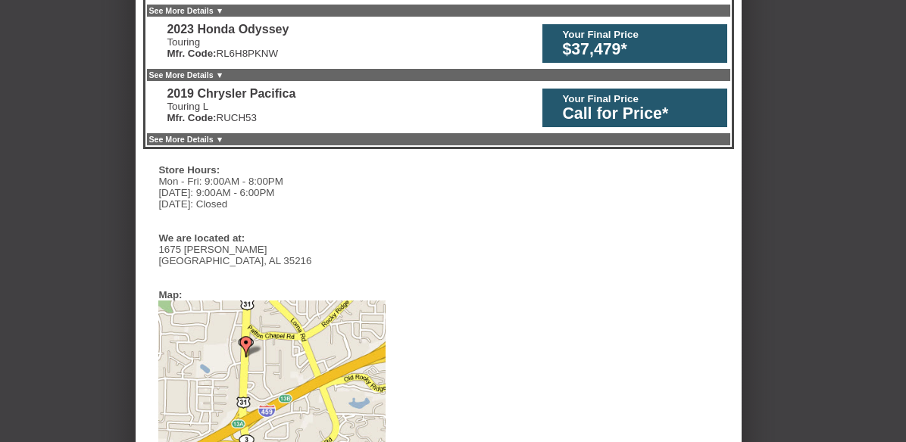
click at [295, 107] on div "Touring L Mfr. Code: RUCH53" at bounding box center [231, 112] width 129 height 23
click at [224, 77] on link "See More Details ▼" at bounding box center [186, 74] width 75 height 9
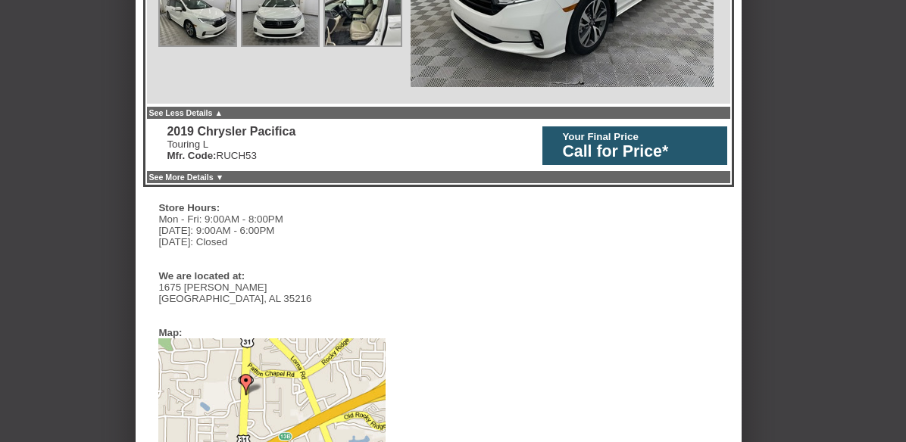
scroll to position [1008, 0]
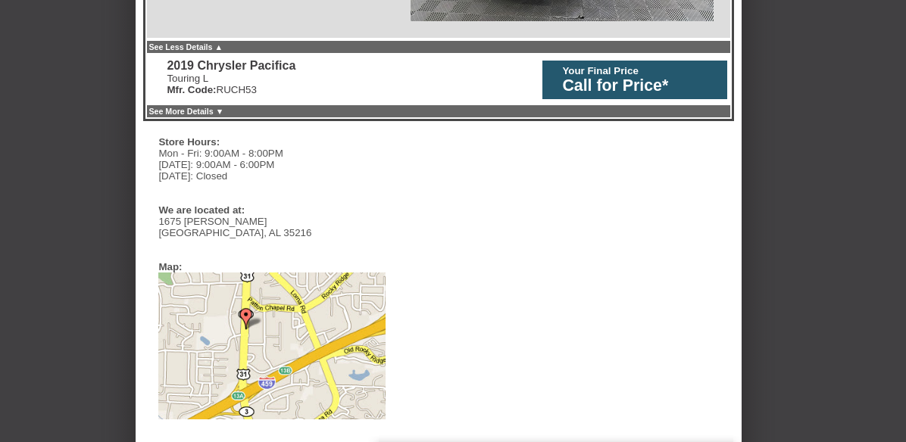
click at [233, 39] on div "See Less Details ▲" at bounding box center [438, 46] width 586 height 15
click at [224, 107] on link "See More Details ▼" at bounding box center [186, 111] width 75 height 9
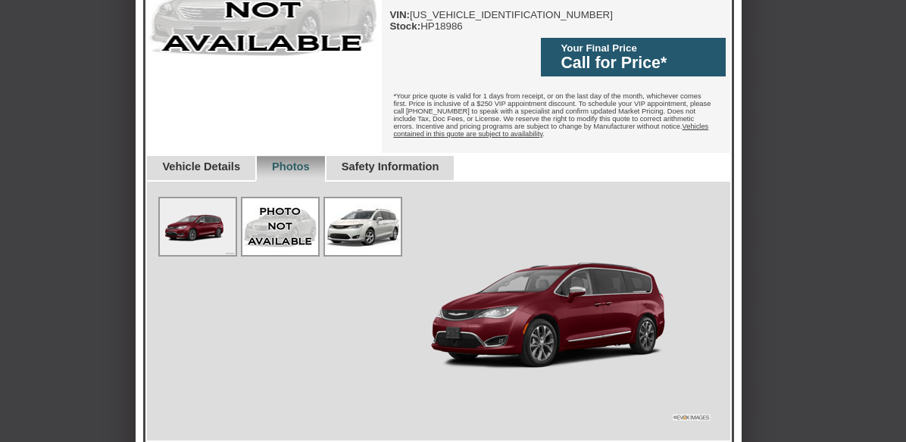
scroll to position [1083, 0]
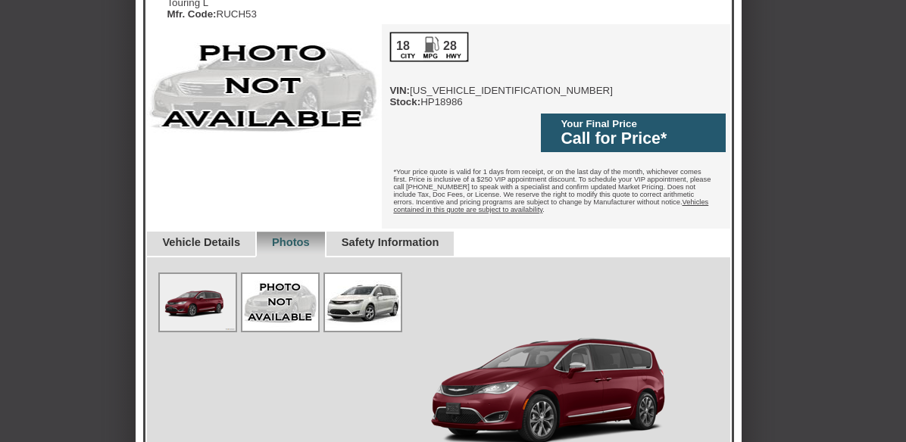
click at [348, 274] on img at bounding box center [363, 302] width 76 height 57
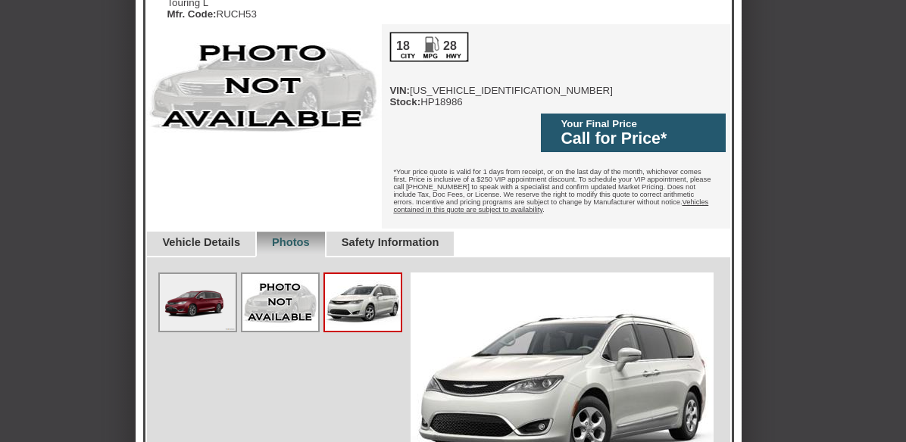
click at [348, 274] on img at bounding box center [363, 302] width 76 height 57
click at [204, 274] on img at bounding box center [198, 302] width 76 height 57
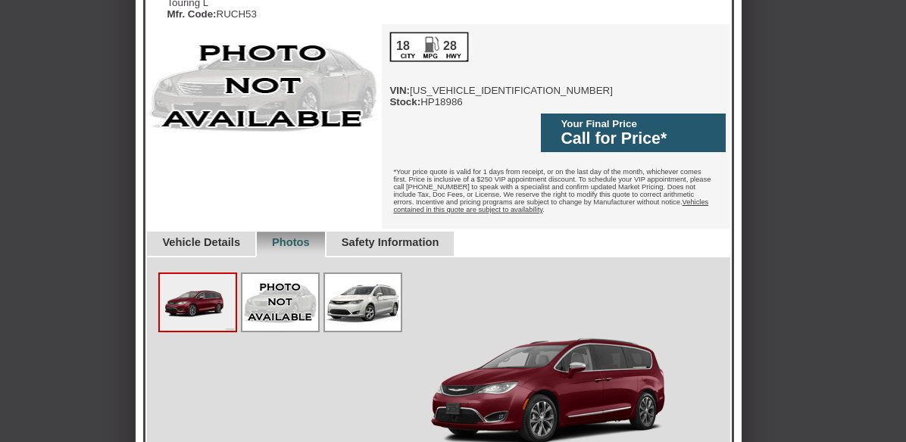
click at [186, 183] on div "2019 Chrysler Pacifica Touring L Mfr. Code: RUCH53 Reserve This Vehicle Please …" at bounding box center [438, 248] width 586 height 539
click at [186, 236] on link "Vehicle Details" at bounding box center [201, 242] width 78 height 12
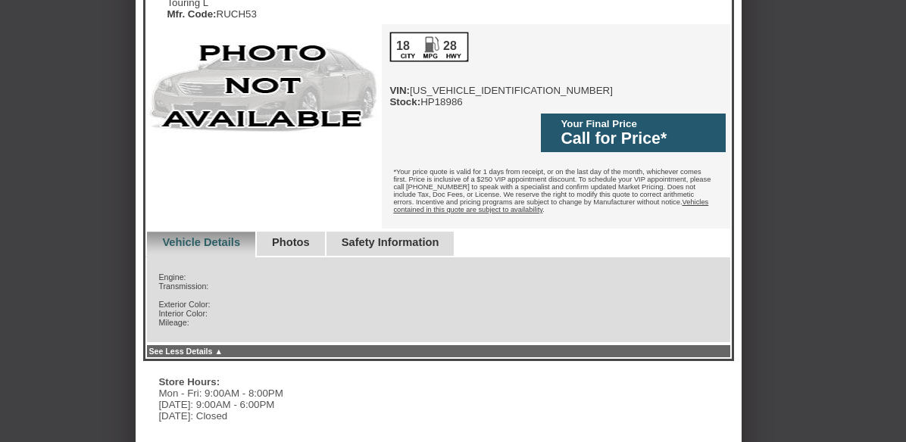
click at [414, 236] on link "Safety Information" at bounding box center [391, 242] width 98 height 12
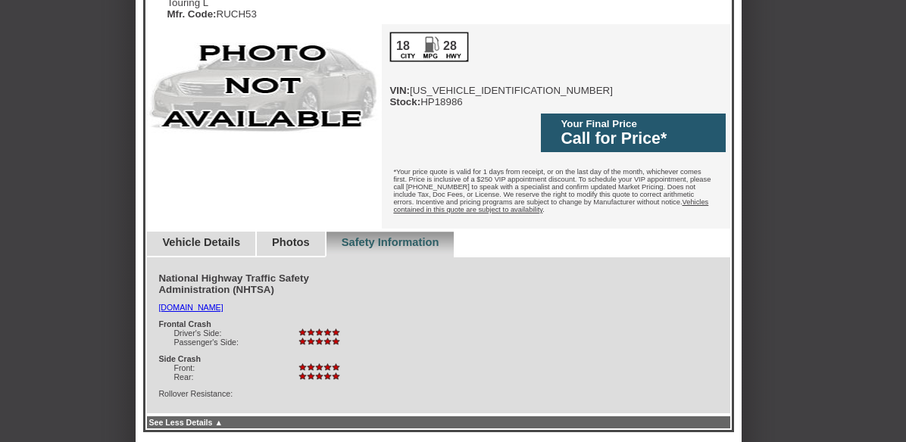
click at [162, 236] on link "Vehicle Details" at bounding box center [201, 242] width 78 height 12
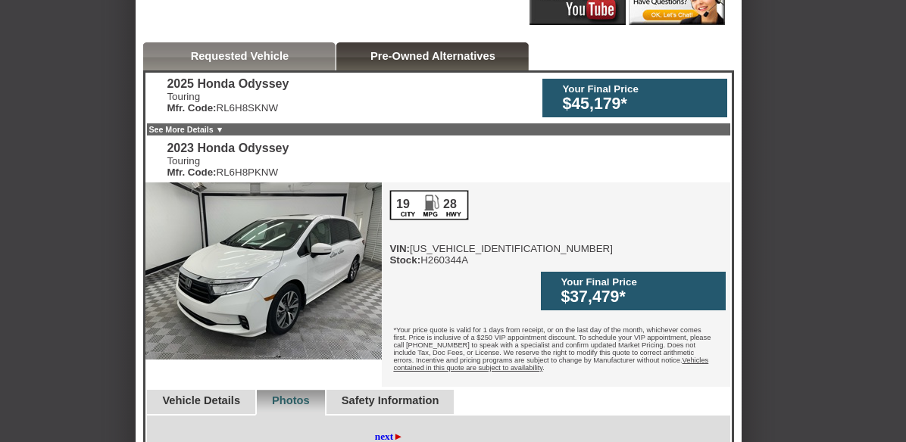
scroll to position [174, 0]
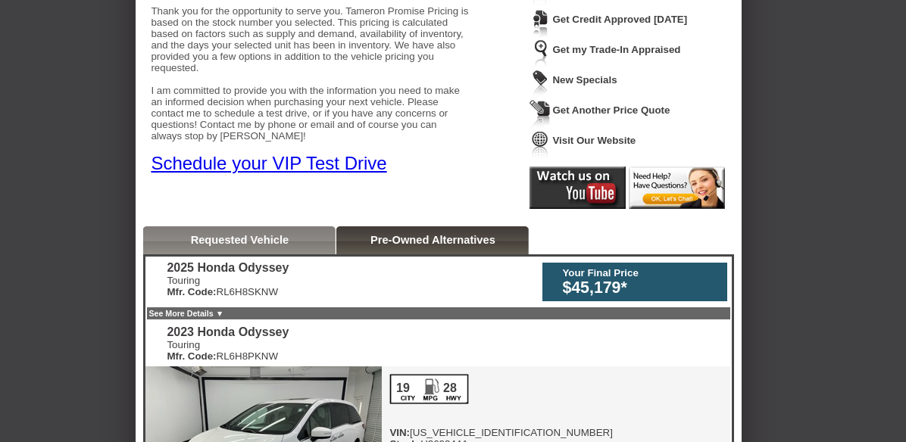
click at [222, 239] on link "Requested Vehicle" at bounding box center [240, 240] width 98 height 12
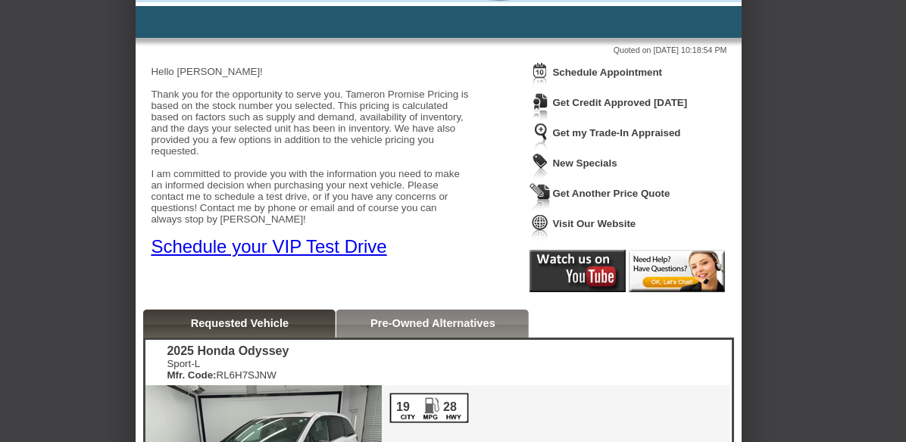
scroll to position [0, 0]
